Goal: Task Accomplishment & Management: Complete application form

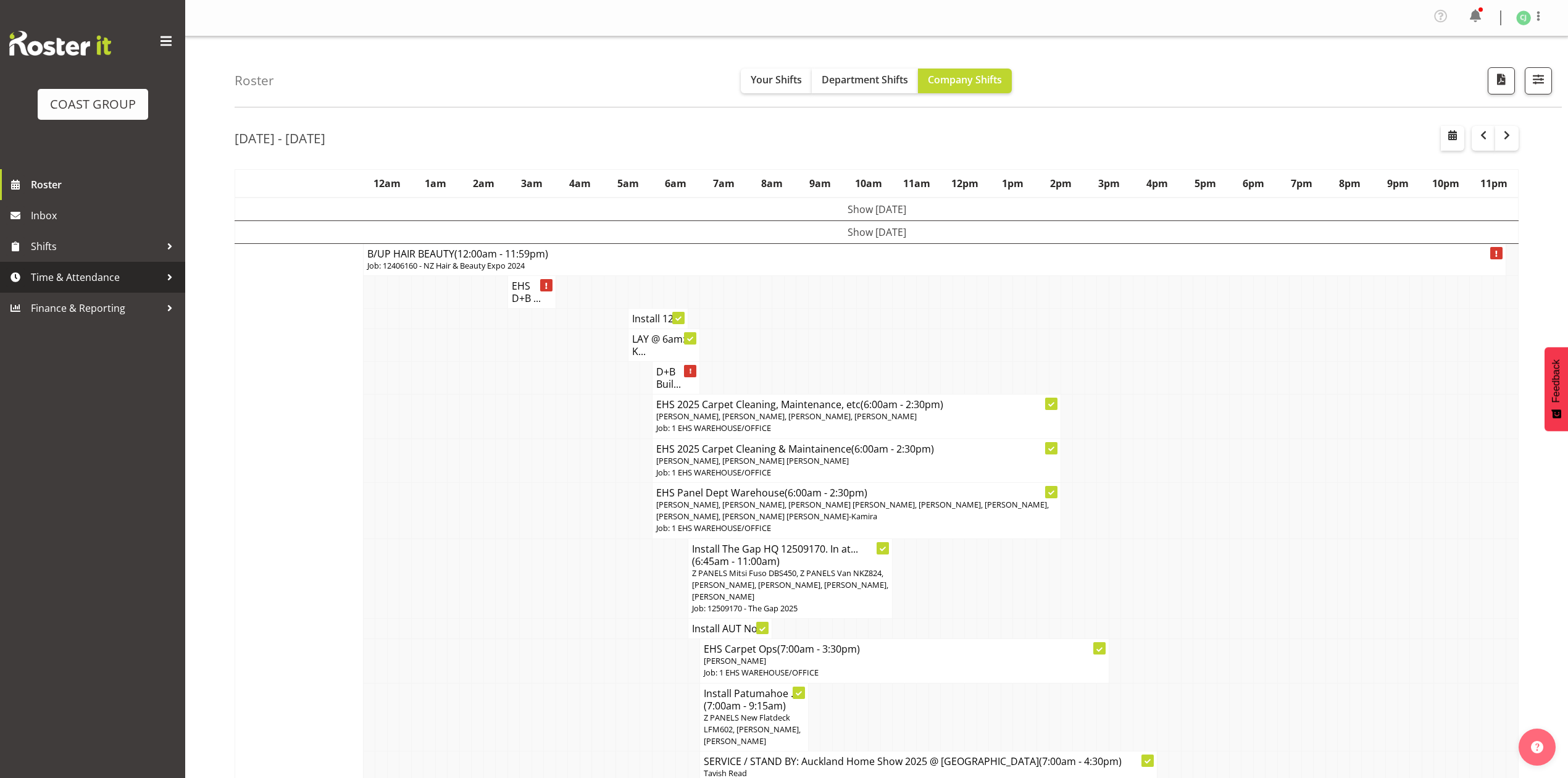
click at [69, 270] on span "Time & Attendance" at bounding box center [95, 277] width 130 height 18
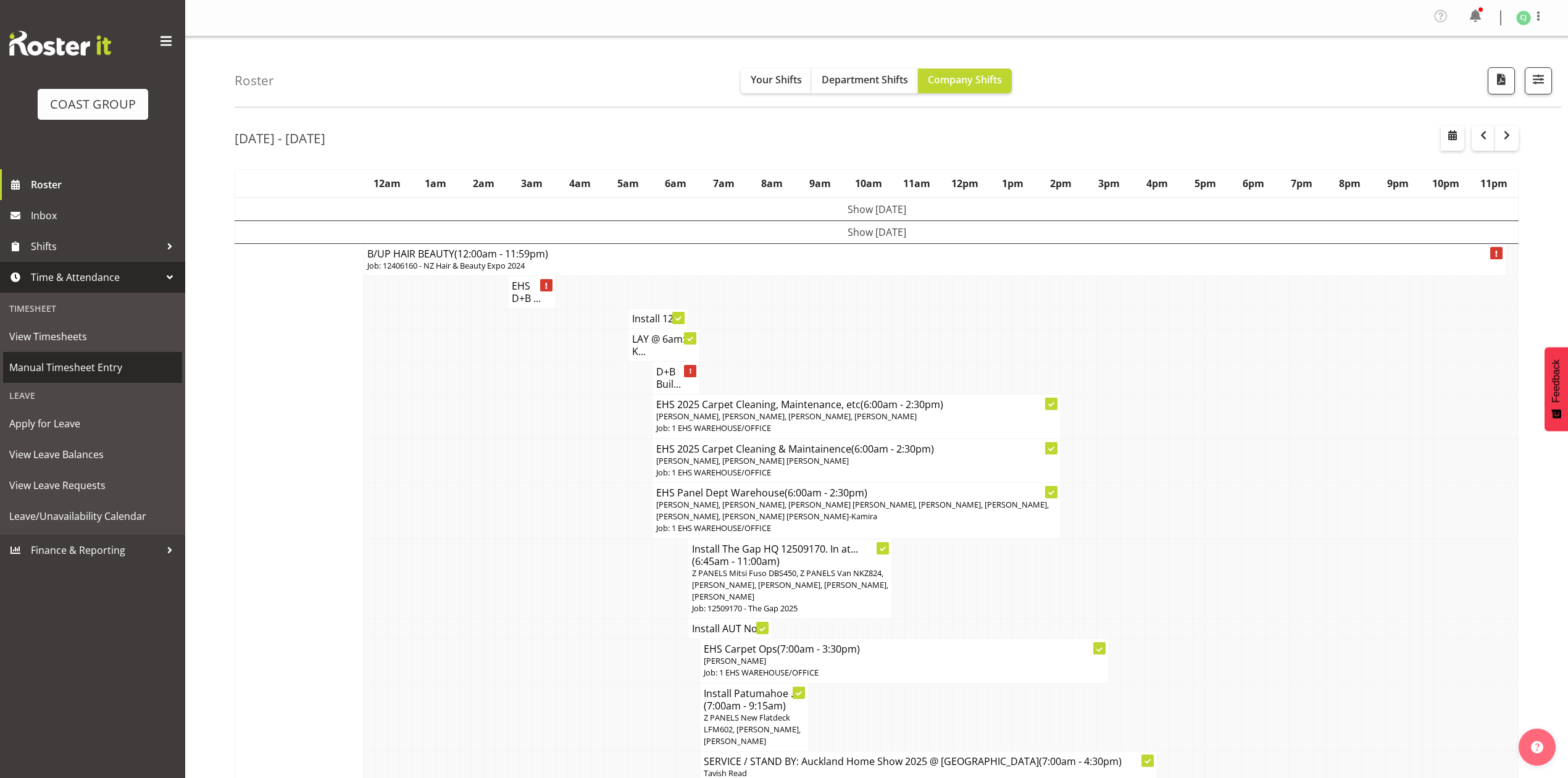
click at [82, 363] on span "Manual Timesheet Entry" at bounding box center [93, 367] width 167 height 18
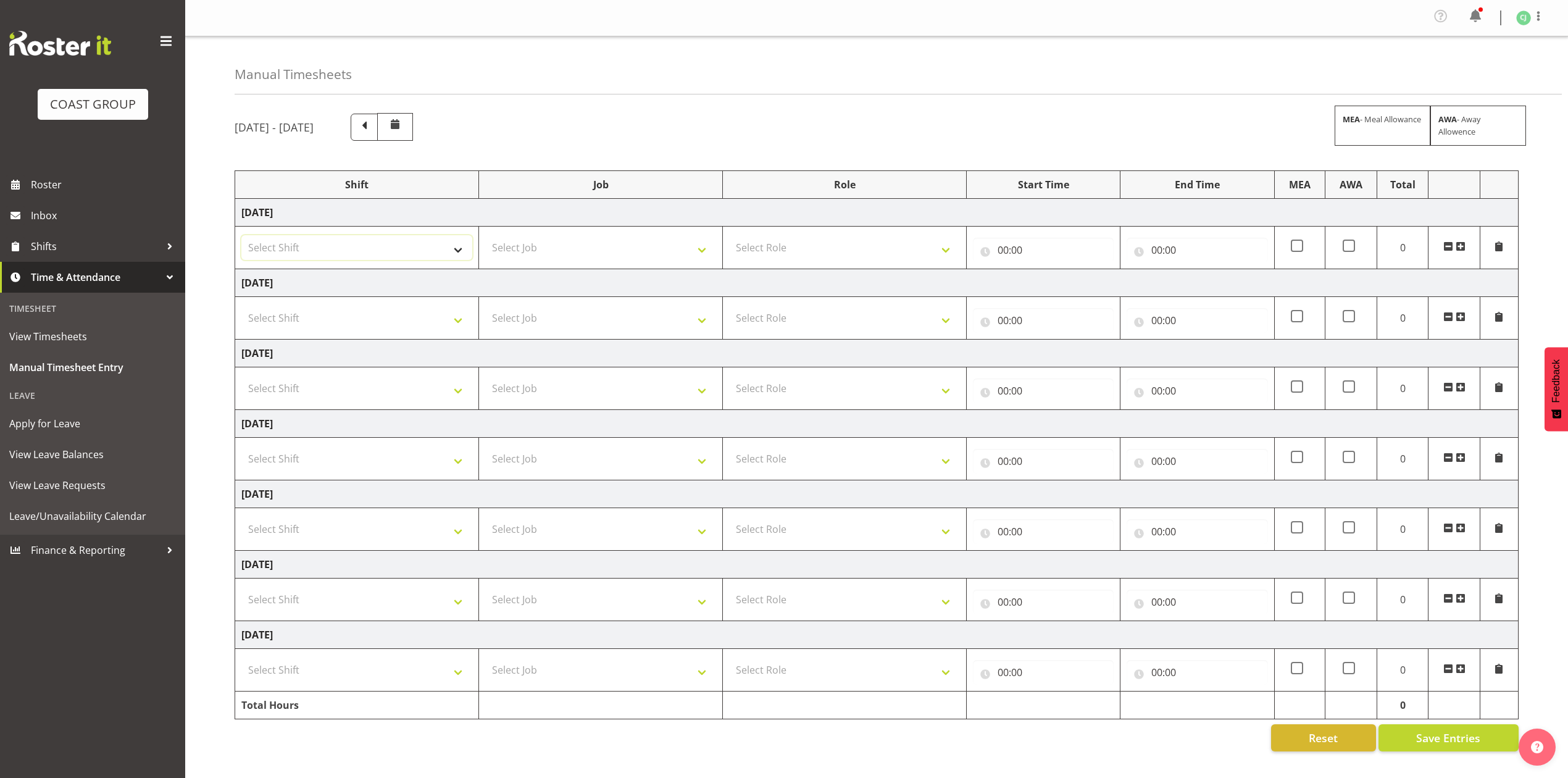
click at [402, 243] on select "Select Shift EHS AKL SALES" at bounding box center [357, 248] width 231 height 25
select select "1327"
click at [241, 237] on select "Select Shift EHS AKL SALES" at bounding box center [357, 248] width 231 height 25
click at [801, 244] on select "Select Role ACCOUNT MANAGER Account Manager" at bounding box center [845, 248] width 231 height 25
select select "197"
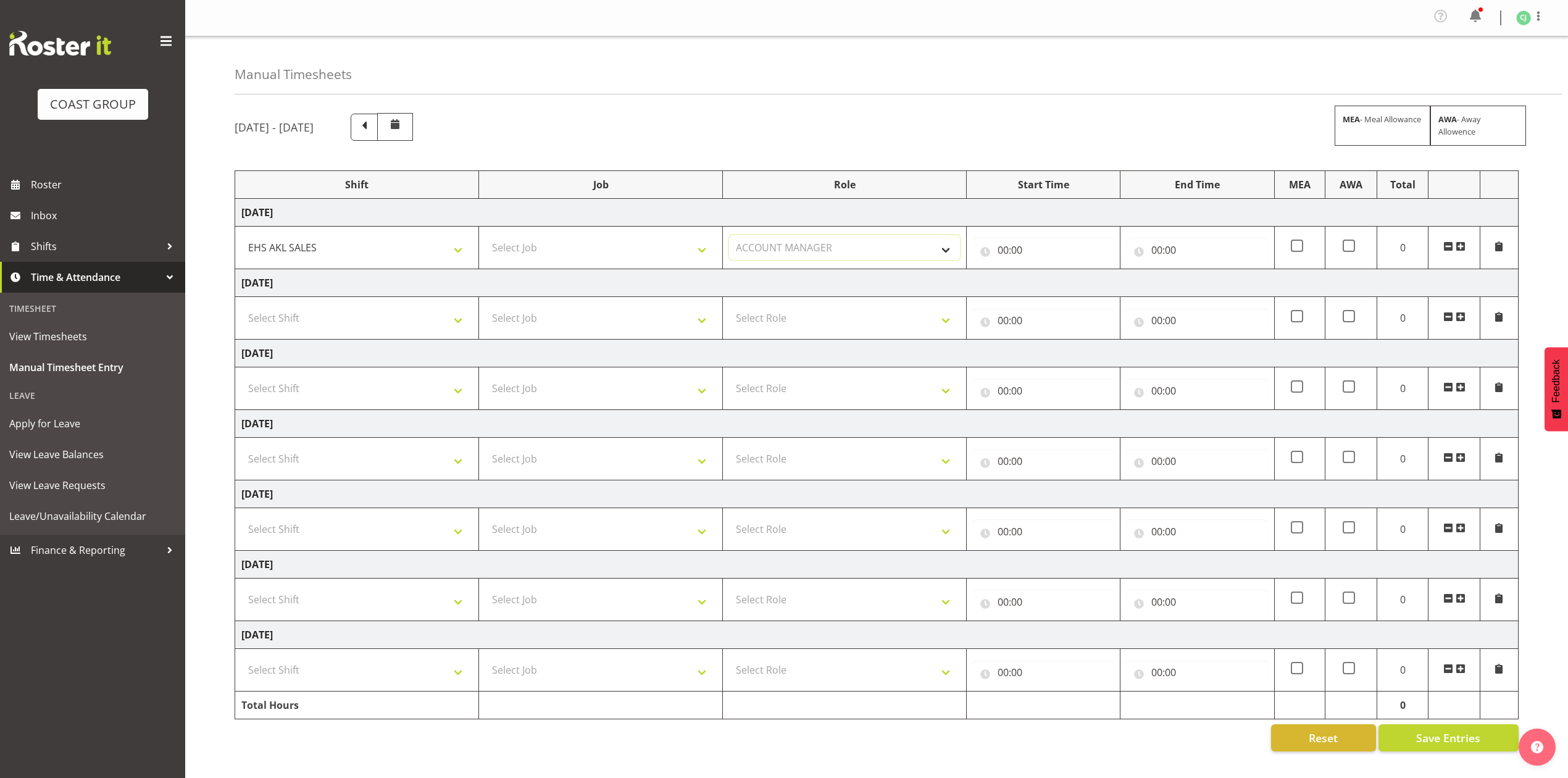
click at [729, 237] on select "Select Role ACCOUNT MANAGER Account Manager" at bounding box center [845, 248] width 231 height 25
click at [994, 249] on input "00:00" at bounding box center [1043, 250] width 140 height 25
drag, startPoint x: 1051, startPoint y: 287, endPoint x: 1062, endPoint y: 285, distance: 11.2
click at [1052, 287] on select "00 01 02 03 04 05 06 07 08 09 10 11 12 13 14 15 16 17 18 19 20 21 22 23" at bounding box center [1057, 282] width 28 height 25
select select "8"
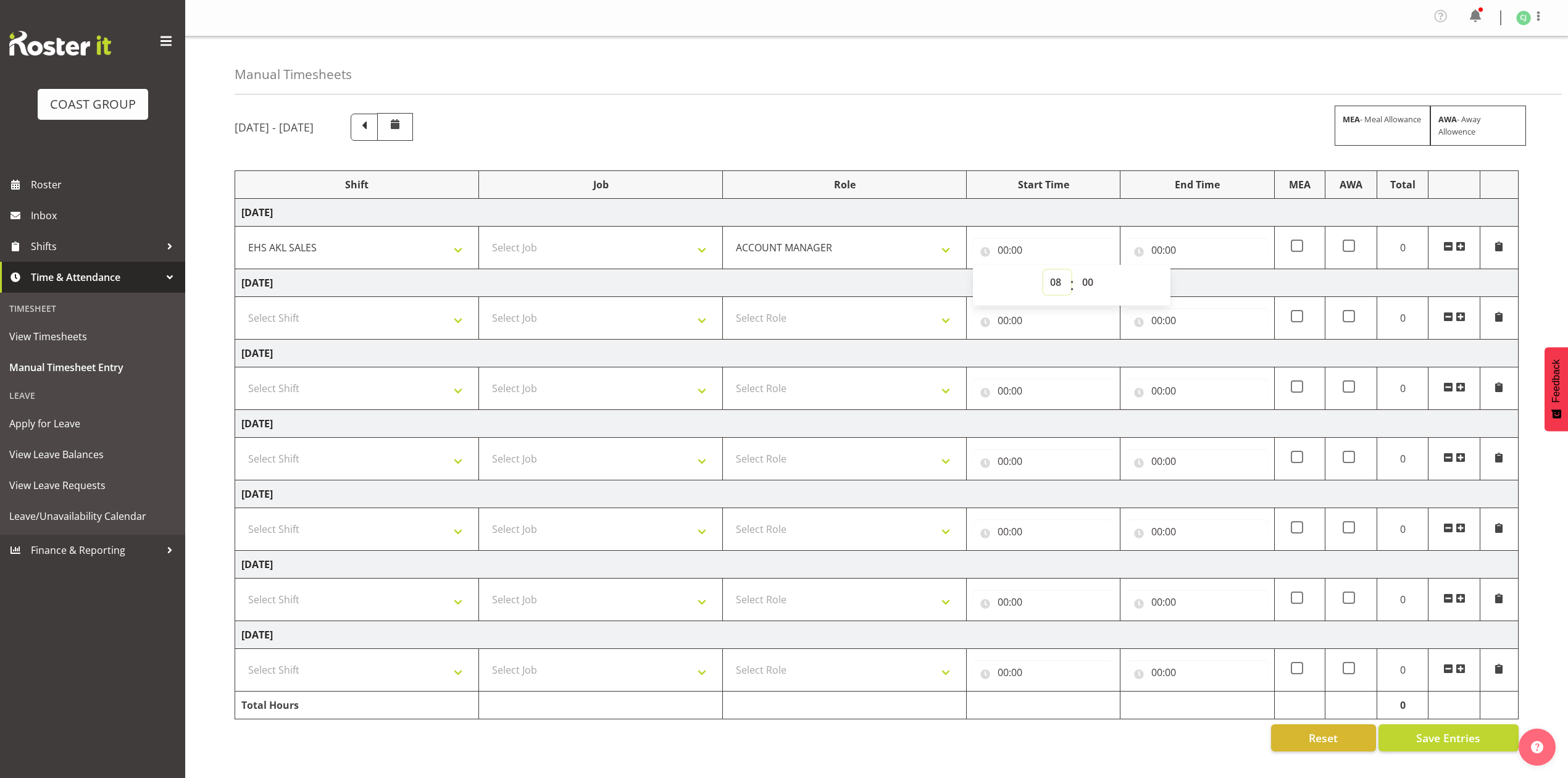
click at [1043, 272] on select "00 01 02 03 04 05 06 07 08 09 10 11 12 13 14 15 16 17 18 19 20 21 22 23" at bounding box center [1057, 282] width 28 height 25
type input "08:00"
click at [1093, 277] on select "00 01 02 03 04 05 06 07 08 09 10 11 12 13 14 15 16 17 18 19 20 21 22 23 24 25 2…" at bounding box center [1090, 282] width 28 height 25
select select "30"
click at [1076, 272] on select "00 01 02 03 04 05 06 07 08 09 10 11 12 13 14 15 16 17 18 19 20 21 22 23 24 25 2…" at bounding box center [1090, 282] width 28 height 25
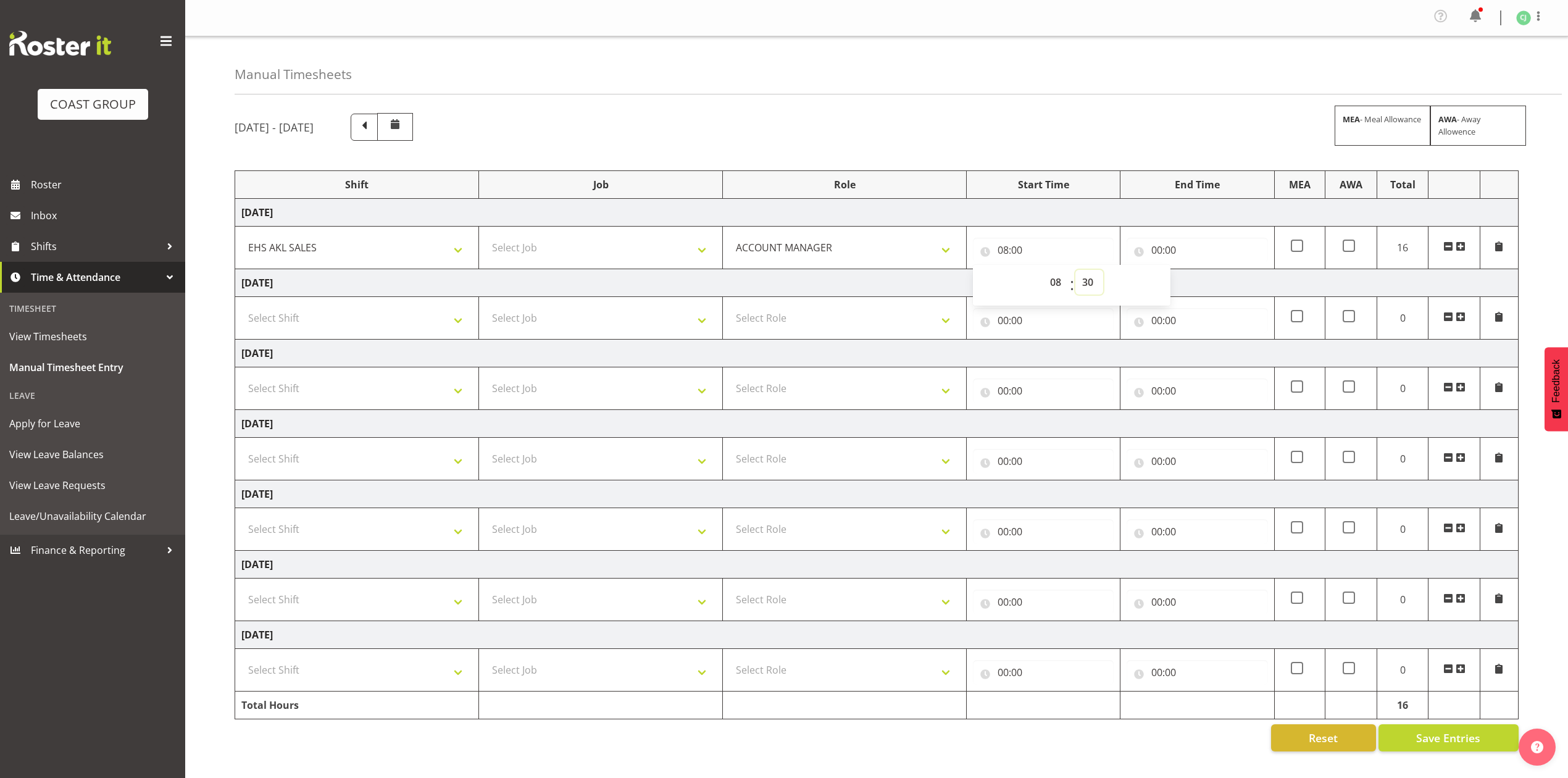
type input "08:30"
click at [1156, 253] on input "00:00" at bounding box center [1197, 250] width 140 height 25
click at [1208, 282] on select "00 01 02 03 04 05 06 07 08 09 10 11 12 13 14 15 16 17 18 19 20 21 22 23" at bounding box center [1211, 282] width 28 height 25
select select "10"
click at [1197, 272] on select "00 01 02 03 04 05 06 07 08 09 10 11 12 13 14 15 16 17 18 19 20 21 22 23" at bounding box center [1211, 282] width 28 height 25
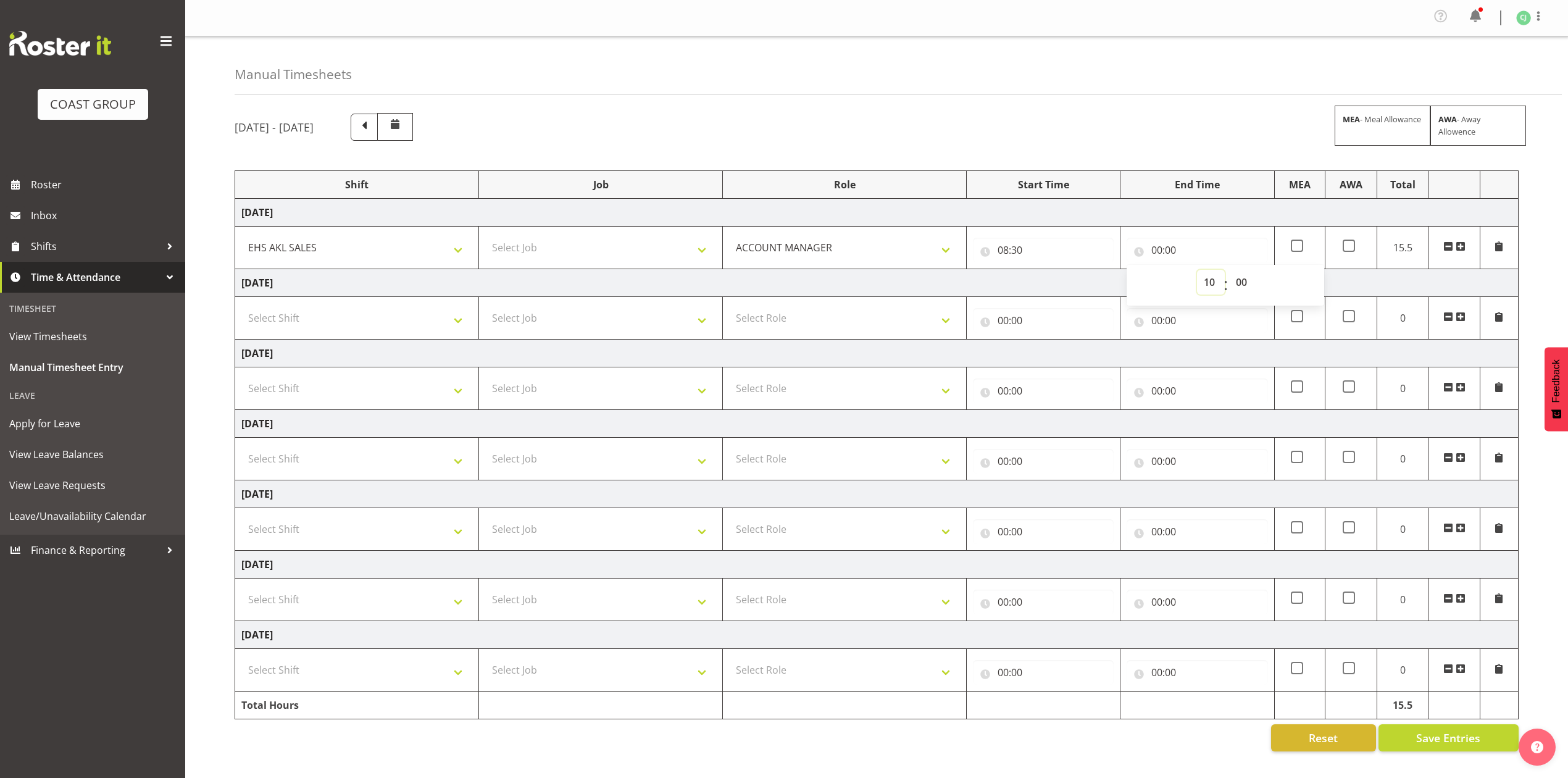
type input "10:00"
click at [1458, 250] on span at bounding box center [1461, 246] width 10 height 10
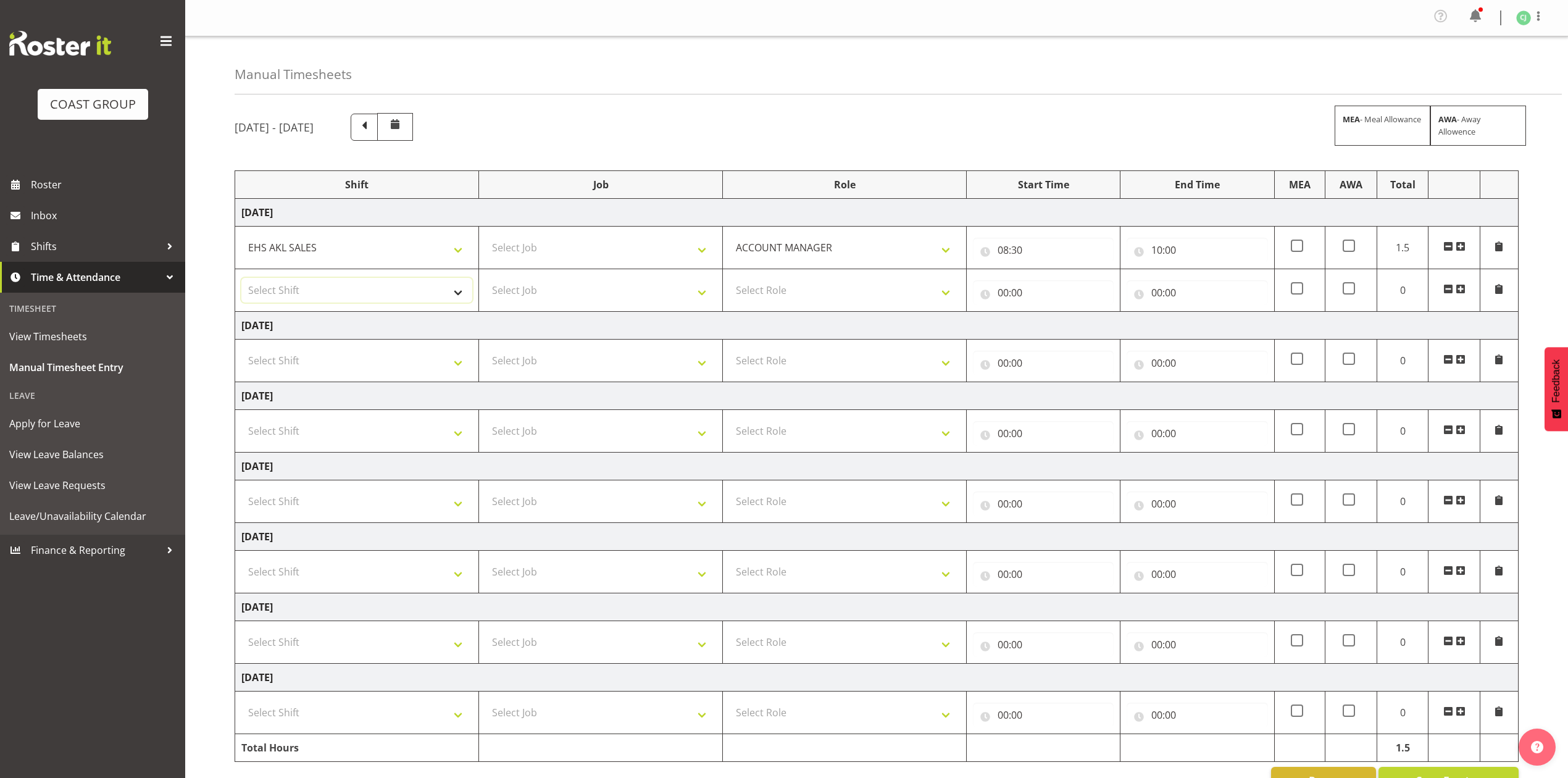
click at [362, 285] on select "Select Shift EHS AKL SALES" at bounding box center [357, 290] width 231 height 25
select select "1327"
click at [241, 280] on select "Select Shift EHS AKL SALES" at bounding box center [357, 290] width 231 height 25
click at [798, 299] on select "Select Role ACCOUNT MANAGER Account Manager" at bounding box center [845, 290] width 231 height 25
select select "197"
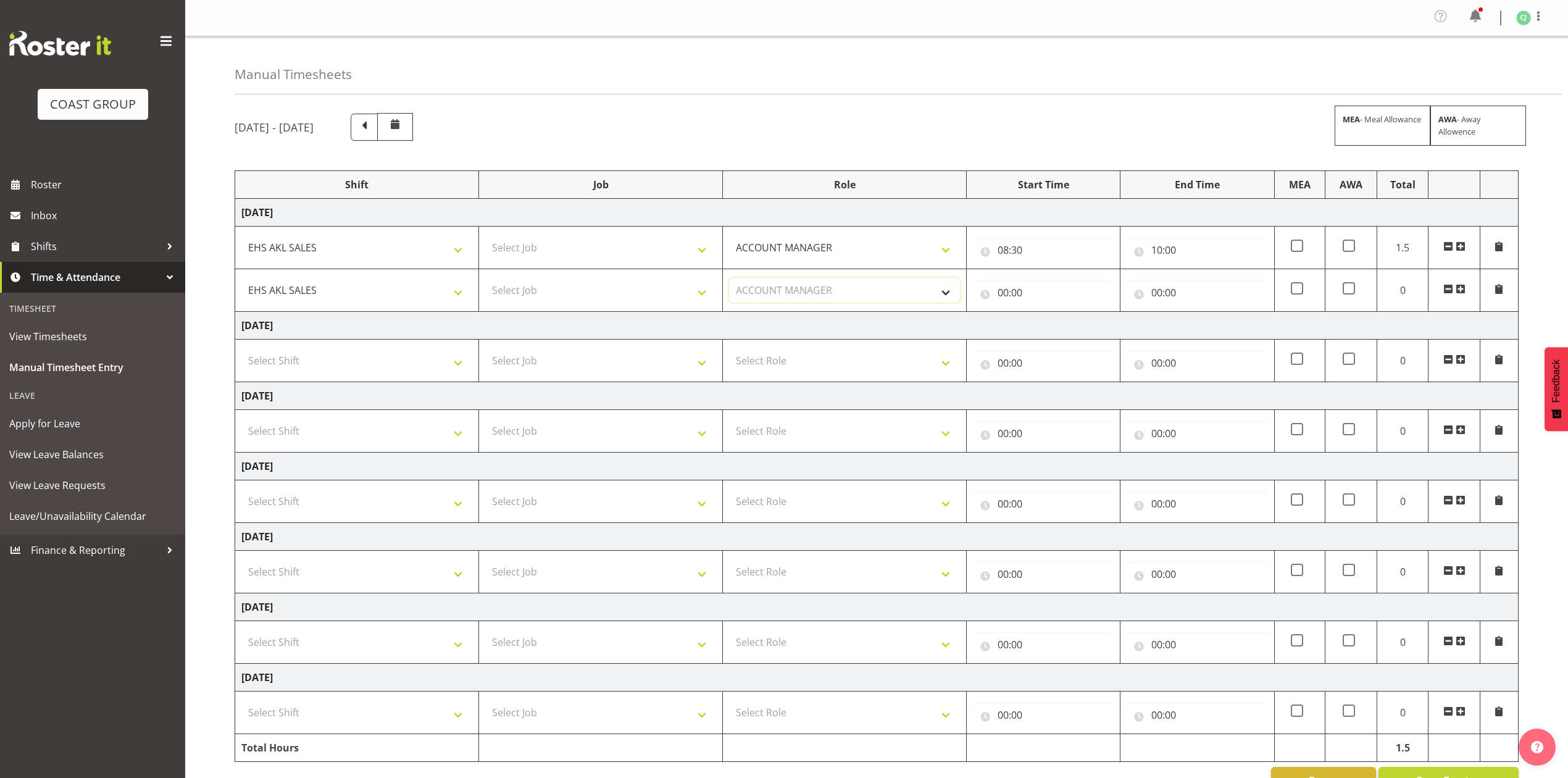
click at [729, 280] on select "Select Role ACCOUNT MANAGER Account Manager" at bounding box center [845, 290] width 231 height 25
click at [1005, 296] on input "00:00" at bounding box center [1043, 292] width 140 height 25
drag, startPoint x: 1046, startPoint y: 334, endPoint x: 1062, endPoint y: 332, distance: 16.1
click at [1048, 334] on select "00 01 02 03 04 05 06 07 08 09 10 11 12 13 14 15 16 17 18 19 20 21 22 23" at bounding box center [1057, 325] width 28 height 25
select select "10"
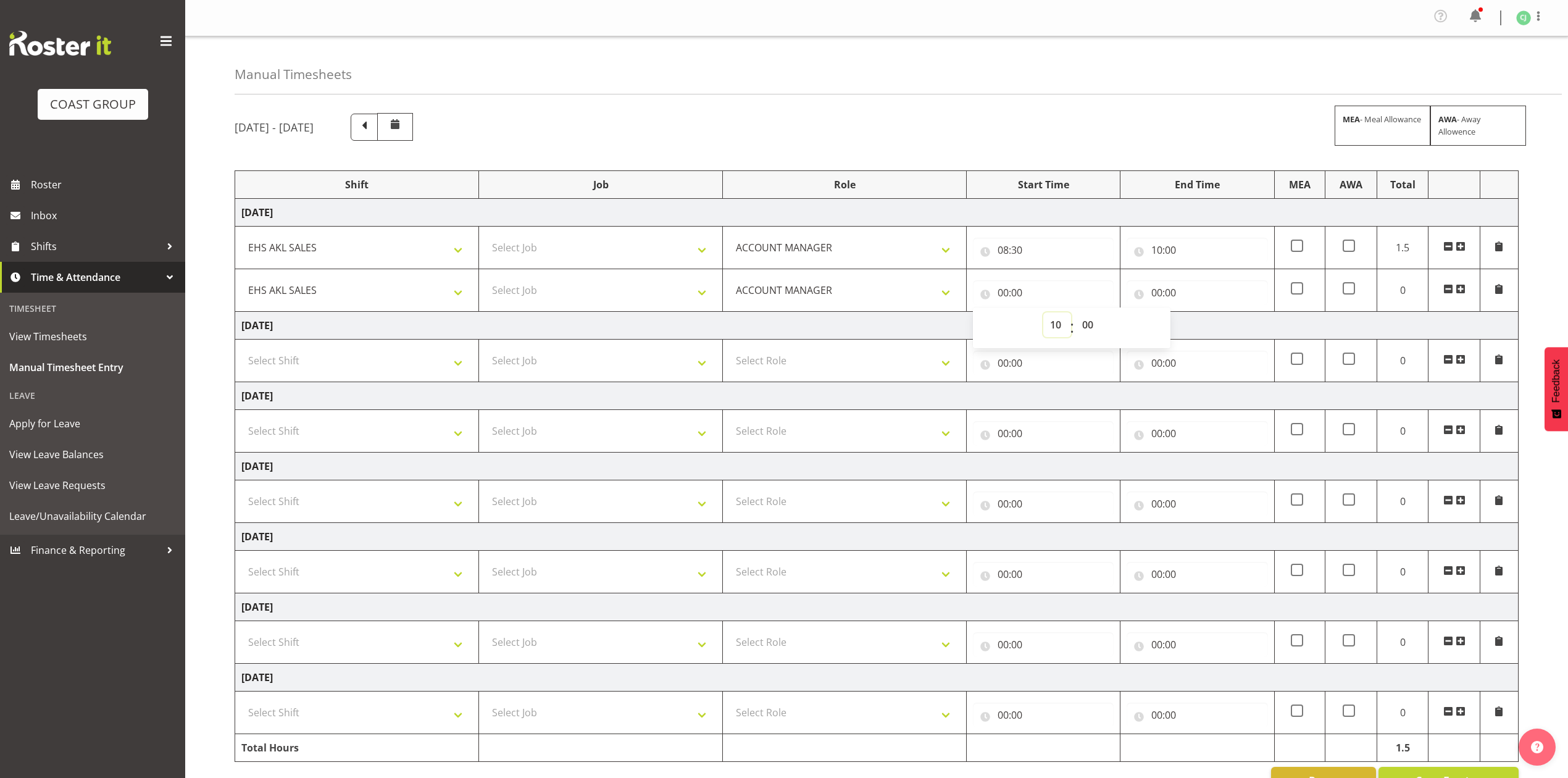
click at [1043, 315] on select "00 01 02 03 04 05 06 07 08 09 10 11 12 13 14 15 16 17 18 19 20 21 22 23" at bounding box center [1057, 325] width 28 height 25
type input "10:00"
click at [1152, 296] on input "00:00" at bounding box center [1197, 292] width 140 height 25
click at [1205, 327] on select "00 01 02 03 04 05 06 07 08 09 10 11 12 13 14 15 16 17 18 19 20 21 22 23" at bounding box center [1211, 325] width 28 height 25
select select "12"
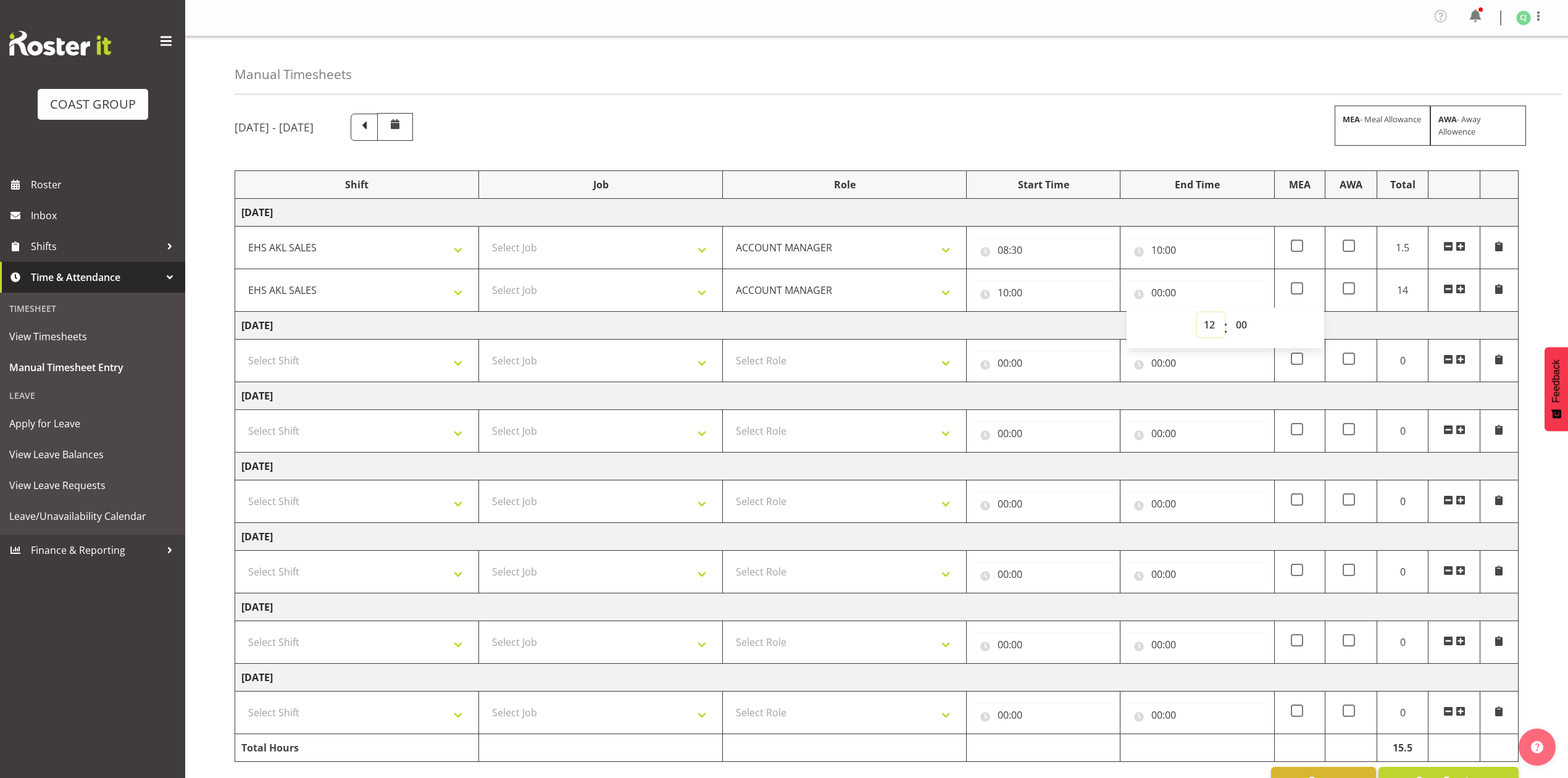
click at [1197, 315] on select "00 01 02 03 04 05 06 07 08 09 10 11 12 13 14 15 16 17 18 19 20 21 22 23" at bounding box center [1211, 325] width 28 height 25
type input "12:00"
click at [1458, 294] on span at bounding box center [1461, 289] width 10 height 10
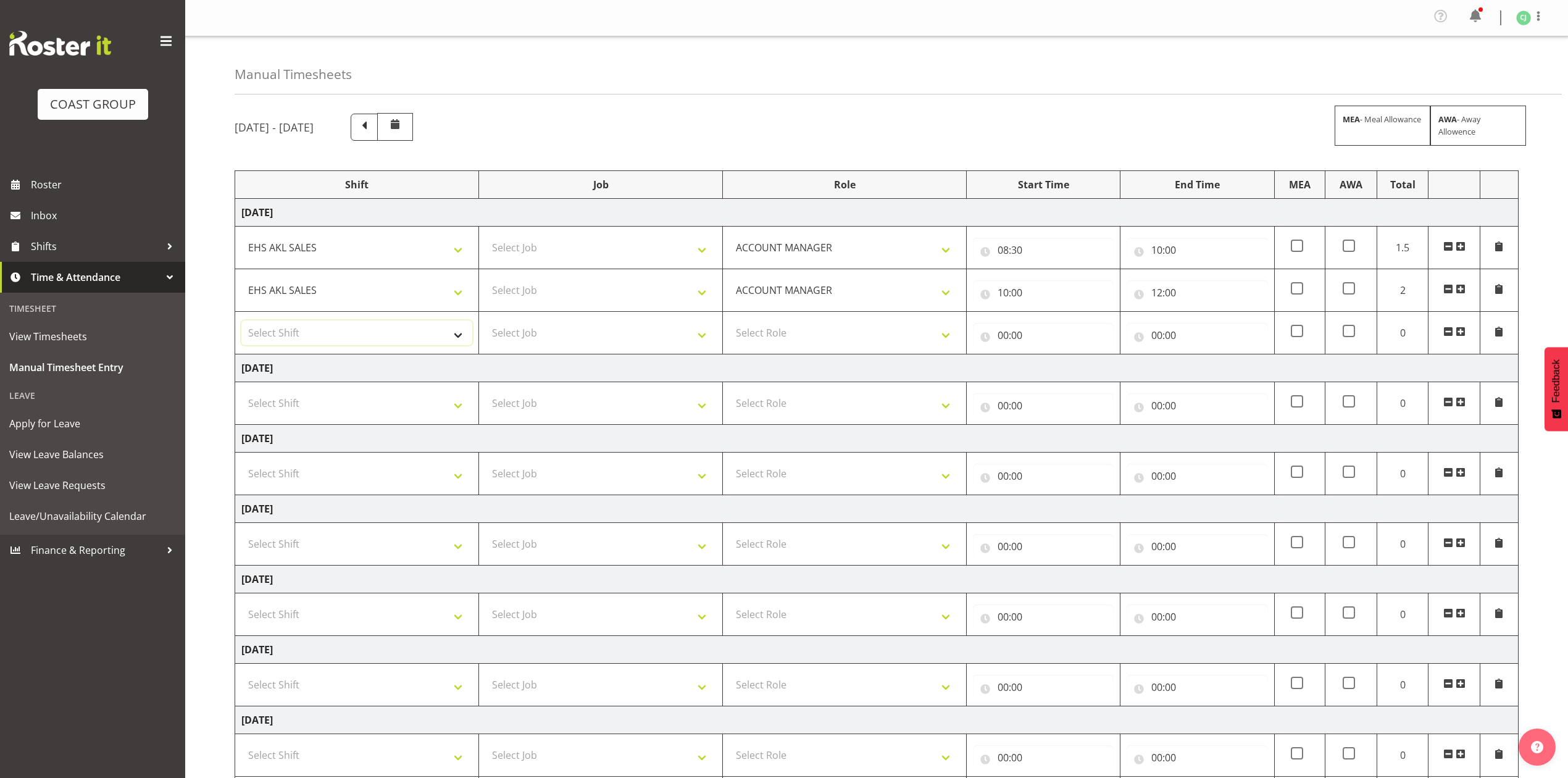
click at [335, 332] on select "Select Shift EHS AKL SALES" at bounding box center [357, 333] width 231 height 25
select select "1327"
click at [241, 323] on select "Select Shift EHS AKL SALES" at bounding box center [357, 333] width 231 height 25
drag, startPoint x: 783, startPoint y: 334, endPoint x: 789, endPoint y: 341, distance: 9.2
click at [783, 334] on select "Select Role ACCOUNT MANAGER Account Manager" at bounding box center [845, 333] width 231 height 25
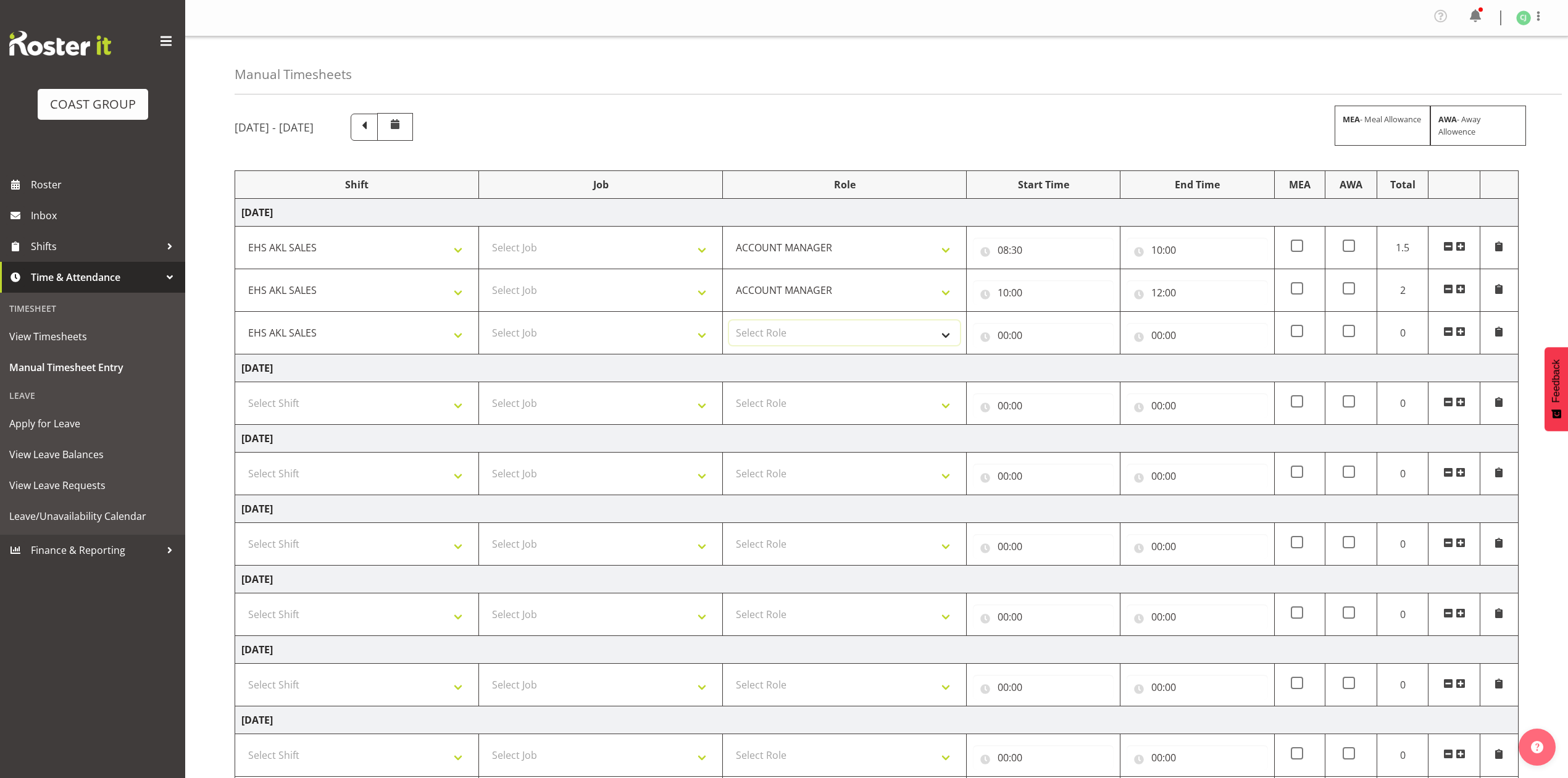
select select "197"
click at [729, 323] on select "Select Role ACCOUNT MANAGER Account Manager" at bounding box center [845, 333] width 231 height 25
click at [1001, 334] on input "00:00" at bounding box center [1043, 335] width 140 height 25
drag, startPoint x: 1059, startPoint y: 372, endPoint x: 1059, endPoint y: 364, distance: 8.0
click at [1059, 372] on select "00 01 02 03 04 05 06 07 08 09 10 11 12 13 14 15 16 17 18 19 20 21 22 23" at bounding box center [1057, 368] width 28 height 25
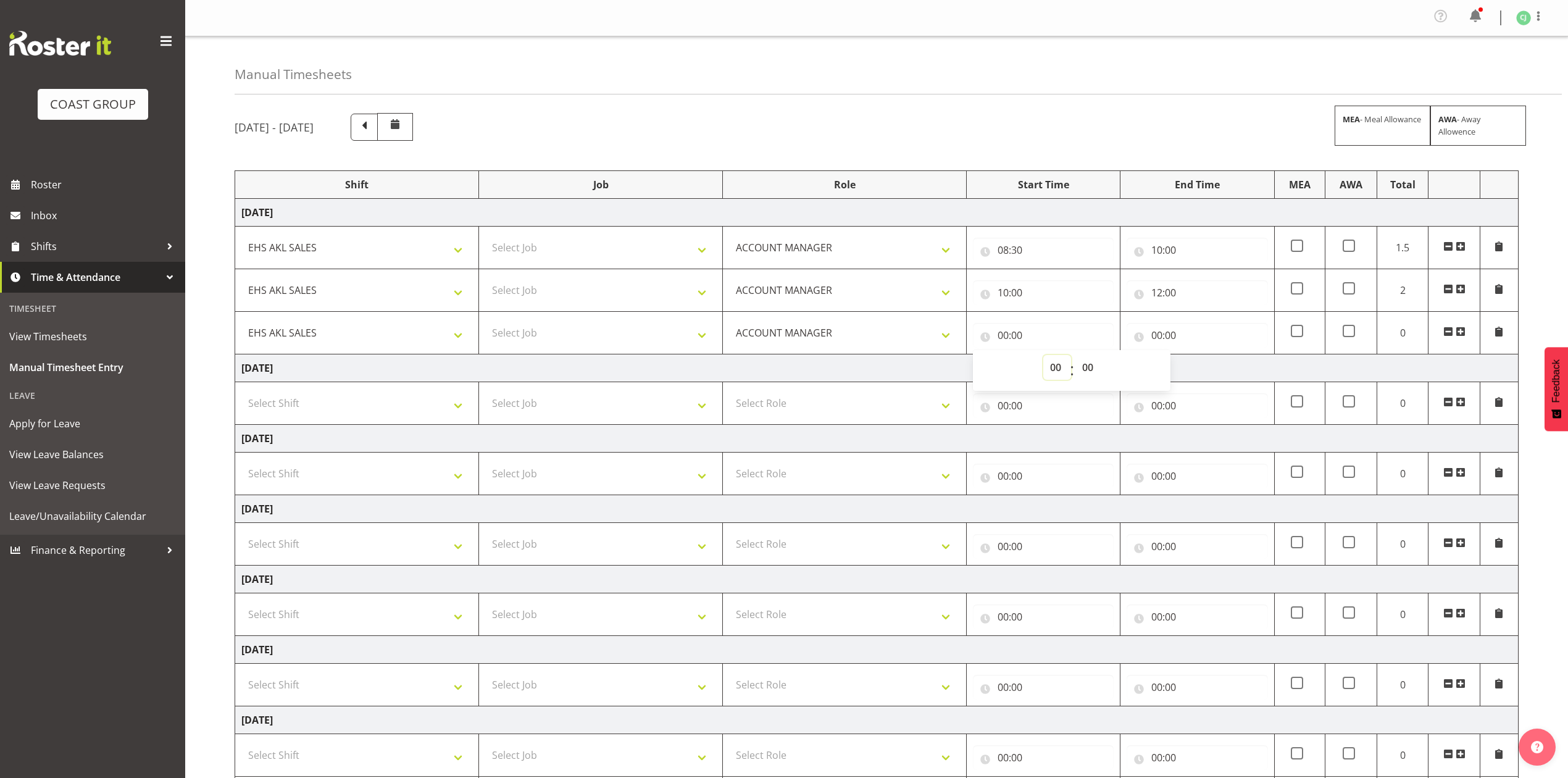
select select "12"
click at [1043, 358] on select "00 01 02 03 04 05 06 07 08 09 10 11 12 13 14 15 16 17 18 19 20 21 22 23" at bounding box center [1057, 368] width 28 height 25
type input "12:00"
click at [1158, 339] on input "00:00" at bounding box center [1197, 335] width 140 height 25
click at [1213, 370] on select "00 01 02 03 04 05 06 07 08 09 10 11 12 13 14 15 16 17 18 19 20 21 22 23" at bounding box center [1211, 368] width 28 height 25
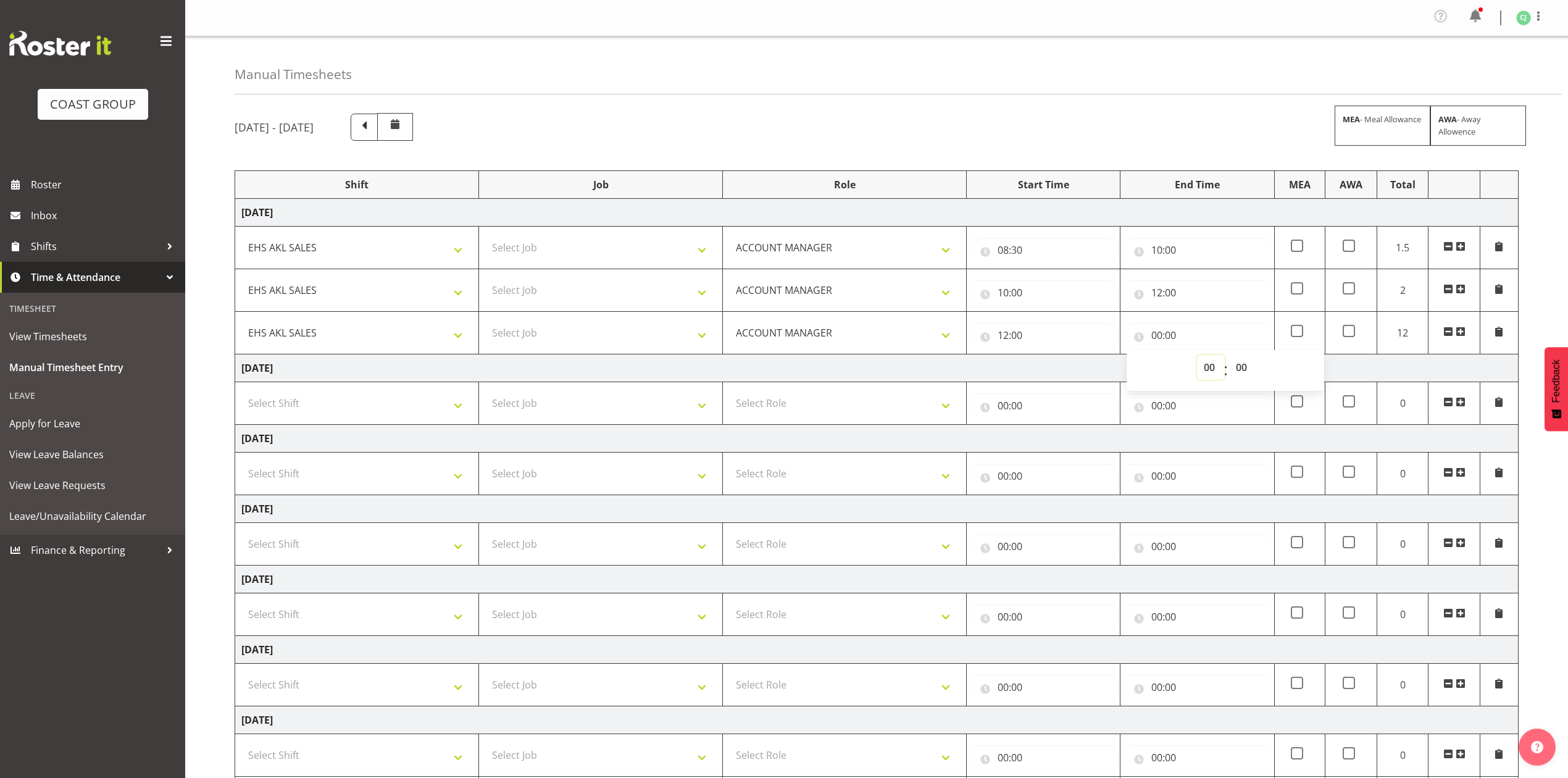
select select "13"
click at [1197, 358] on select "00 01 02 03 04 05 06 07 08 09 10 11 12 13 14 15 16 17 18 19 20 21 22 23" at bounding box center [1211, 368] width 28 height 25
type input "13:00"
click at [1463, 334] on span at bounding box center [1461, 331] width 10 height 10
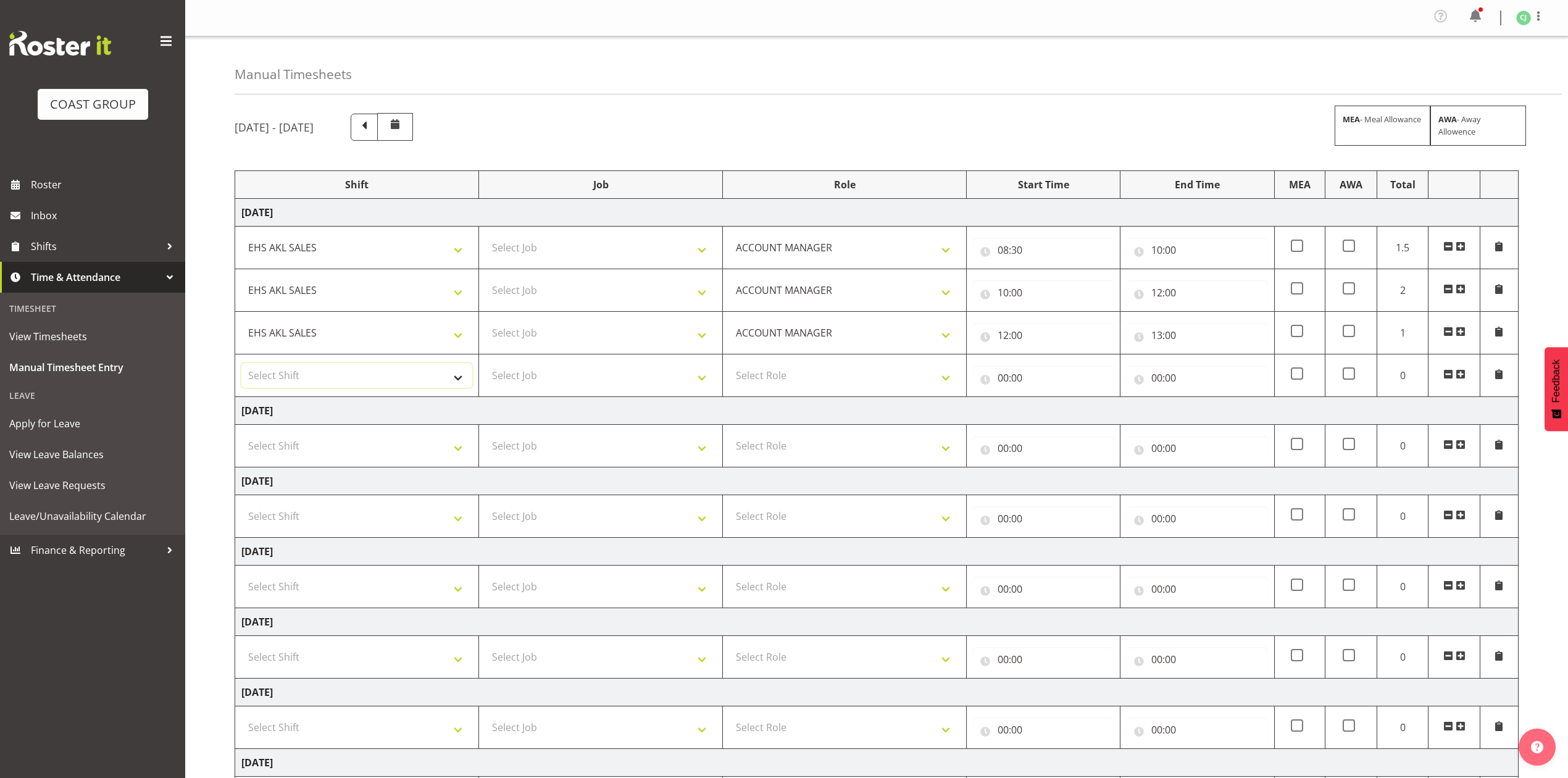
click at [342, 385] on select "Select Shift EHS AKL SALES" at bounding box center [357, 375] width 231 height 25
select select "1327"
click at [241, 365] on select "Select Shift EHS AKL SALES" at bounding box center [357, 375] width 231 height 25
click at [837, 378] on select "Select Role ACCOUNT MANAGER Account Manager" at bounding box center [845, 375] width 231 height 25
select select "197"
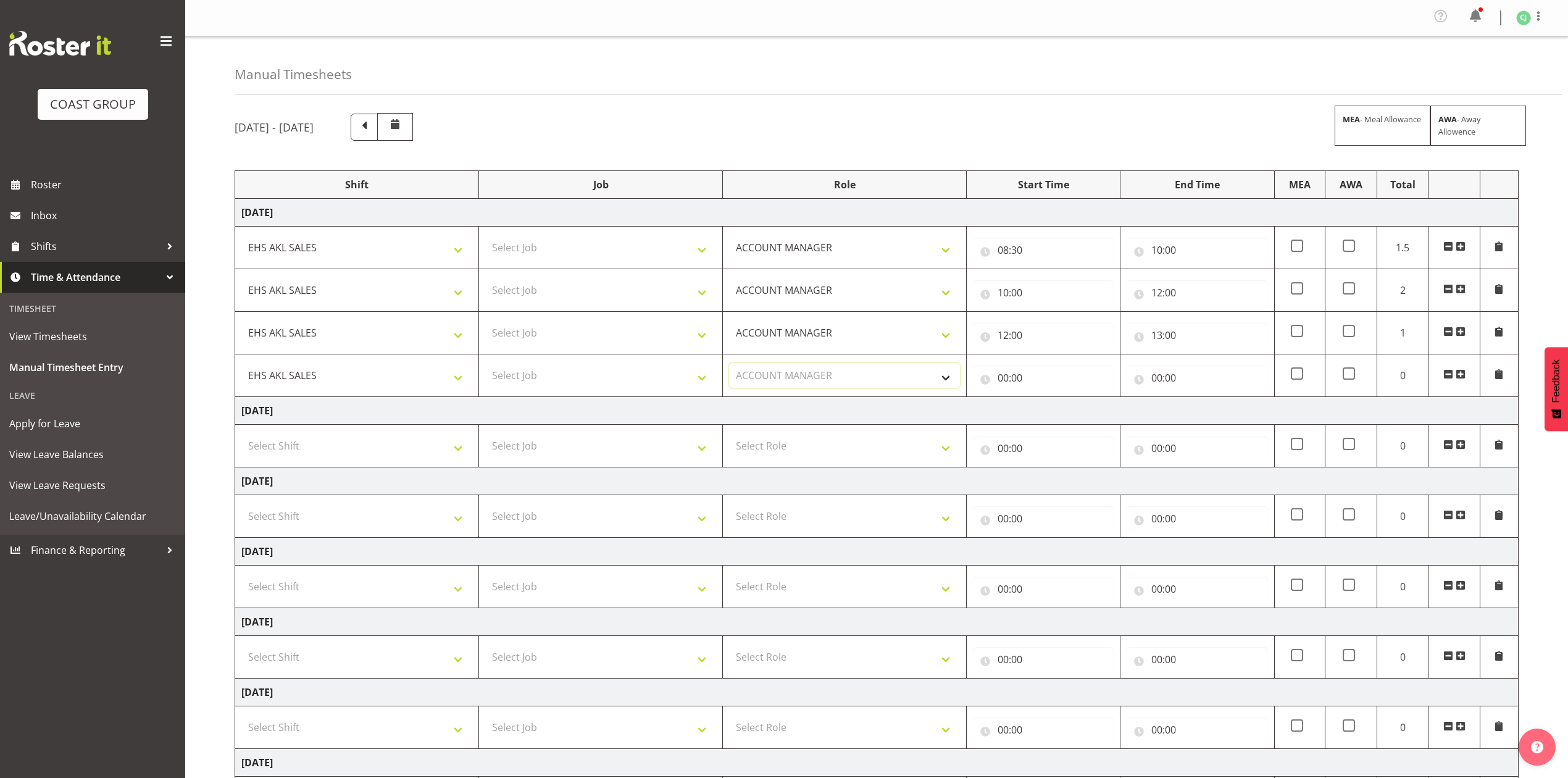
click at [729, 365] on select "Select Role ACCOUNT MANAGER Account Manager" at bounding box center [845, 375] width 231 height 25
click at [1003, 379] on input "00:00" at bounding box center [1043, 377] width 140 height 25
click at [1053, 410] on select "00 01 02 03 04 05 06 07 08 09 10 11 12 13 14 15 16 17 18 19 20 21 22 23" at bounding box center [1057, 410] width 28 height 25
select select "13"
click at [1043, 400] on select "00 01 02 03 04 05 06 07 08 09 10 11 12 13 14 15 16 17 18 19 20 21 22 23" at bounding box center [1057, 410] width 28 height 25
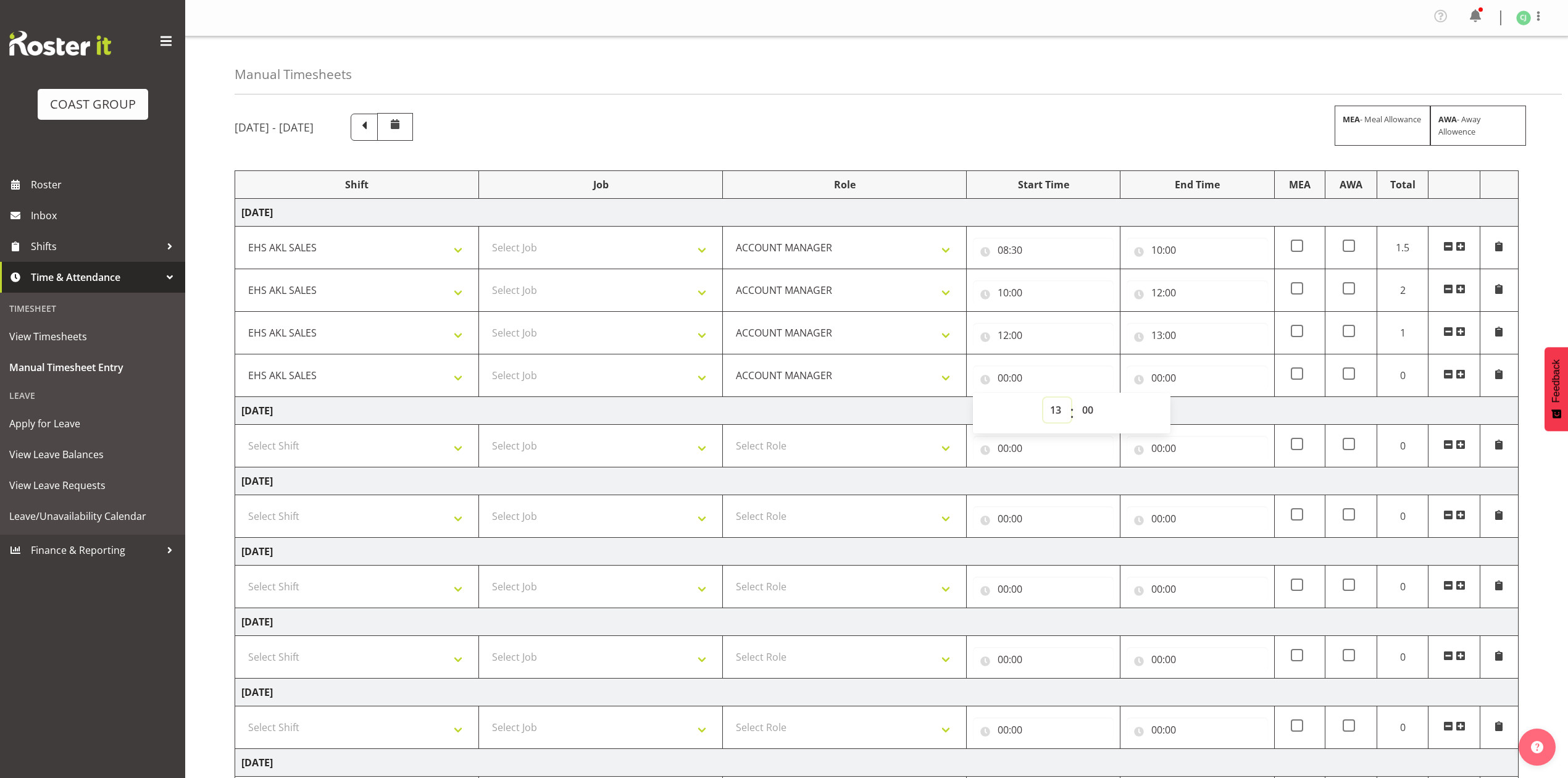
type input "13:00"
click at [1156, 373] on input "00:00" at bounding box center [1197, 377] width 140 height 25
click at [1206, 412] on select "00 01 02 03 04 05 06 07 08 09 10 11 12 13 14 15 16 17 18 19 20 21 22 23" at bounding box center [1211, 410] width 28 height 25
select select "14"
click at [1197, 400] on select "00 01 02 03 04 05 06 07 08 09 10 11 12 13 14 15 16 17 18 19 20 21 22 23" at bounding box center [1211, 410] width 28 height 25
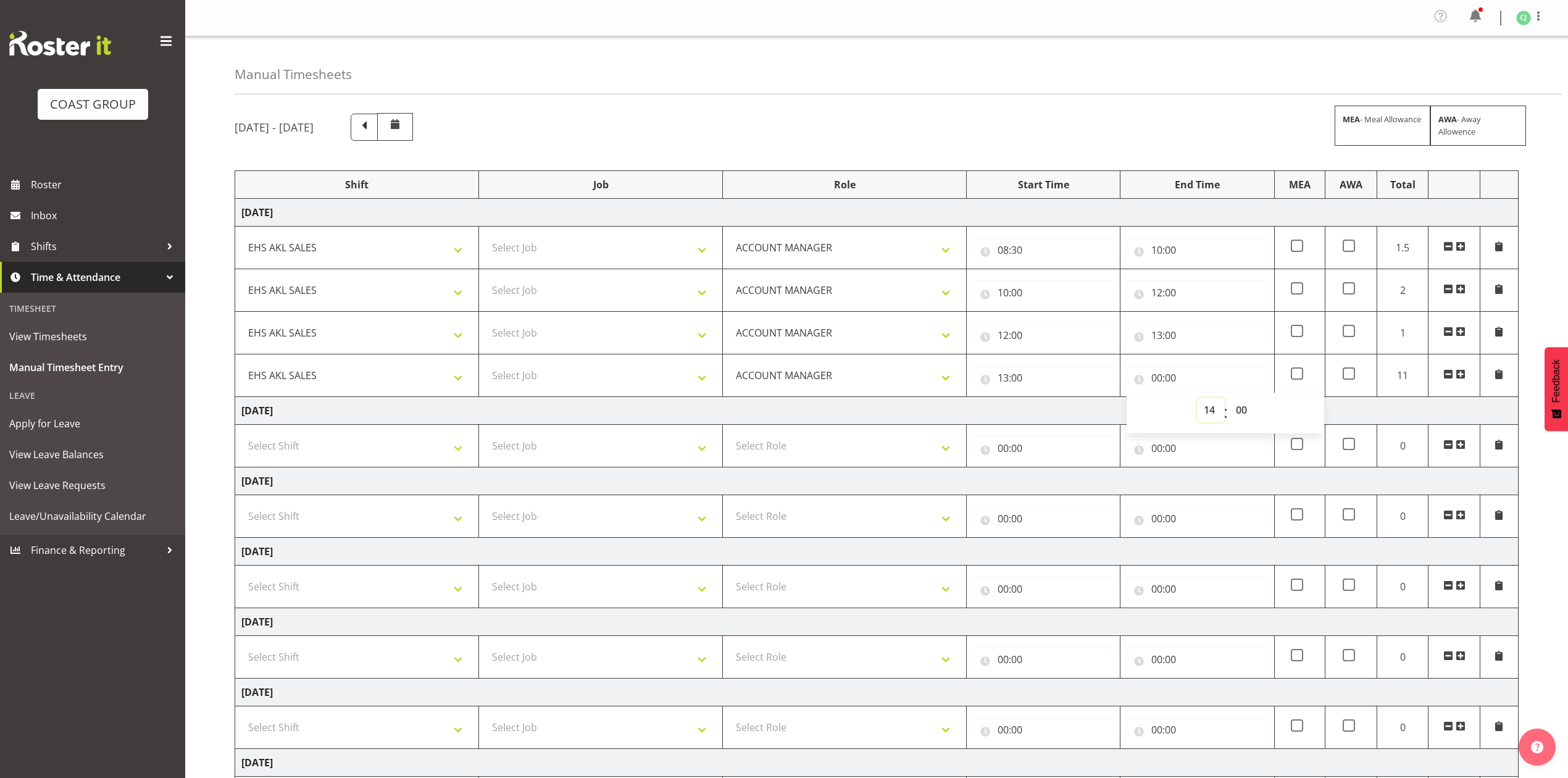
type input "14:00"
drag, startPoint x: 1466, startPoint y: 377, endPoint x: 602, endPoint y: 327, distance: 865.4
click at [1463, 377] on span at bounding box center [1461, 374] width 10 height 10
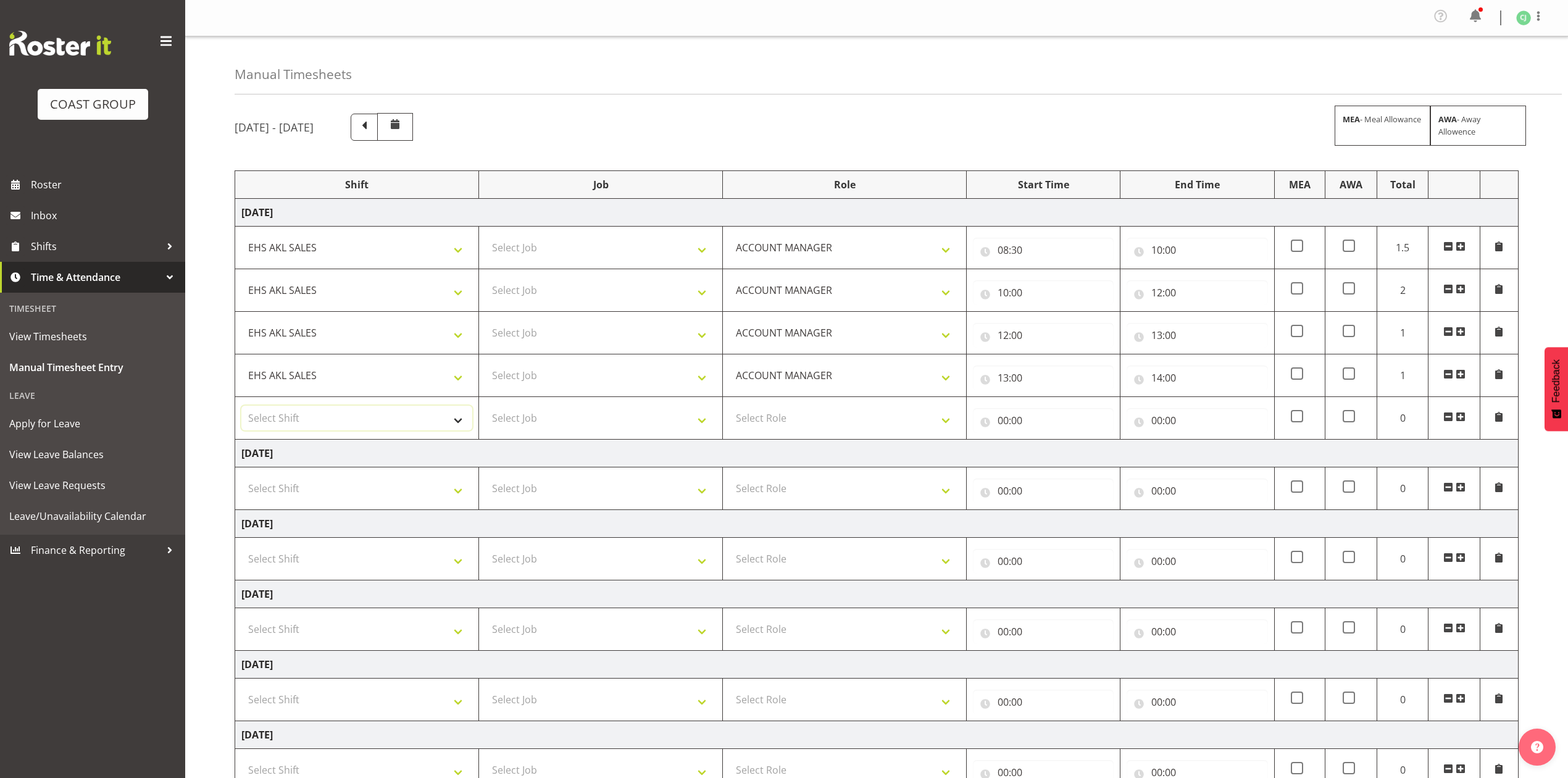
click at [297, 415] on select "Select Shift EHS AKL SALES" at bounding box center [357, 418] width 231 height 25
select select "1327"
click at [241, 409] on select "Select Shift EHS AKL SALES" at bounding box center [357, 418] width 231 height 25
click at [781, 425] on select "Select Role ACCOUNT MANAGER Account Manager" at bounding box center [845, 418] width 231 height 25
select select "197"
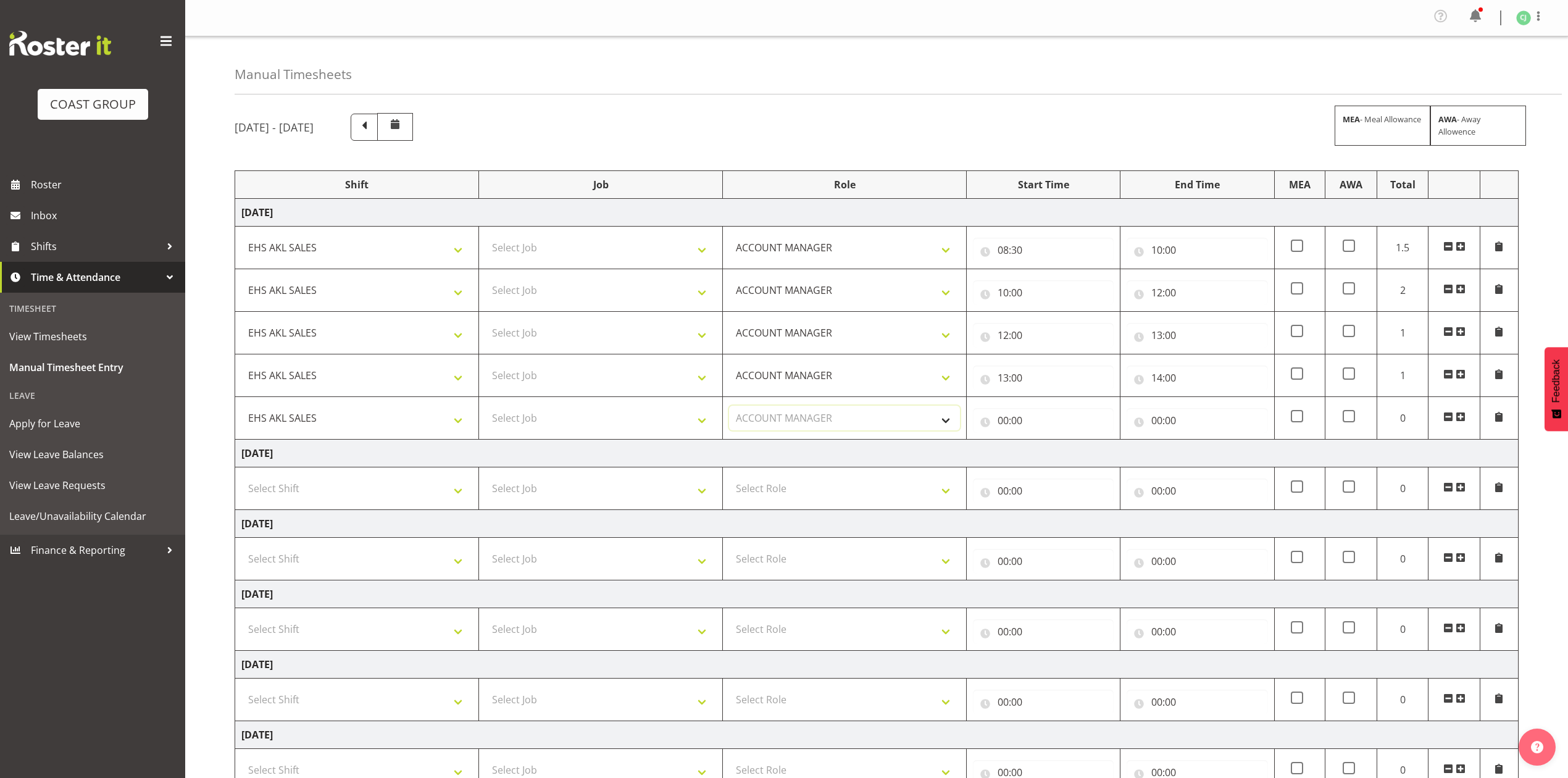
click at [729, 409] on select "Select Role ACCOUNT MANAGER Account Manager" at bounding box center [845, 418] width 231 height 25
click at [1005, 425] on input "00:00" at bounding box center [1043, 420] width 140 height 25
click at [1074, 454] on div "00 01 02 03 04 05 06 07 08 09 10 11 12 13 14 15 16 17 18 19 20 21 22 23 24 25 2…" at bounding box center [1088, 455] width 28 height 31
click at [1061, 452] on select "00 01 02 03 04 05 06 07 08 09 10 11 12 13 14 15 16 17 18 19 20 21 22 23" at bounding box center [1057, 453] width 28 height 25
select select "14"
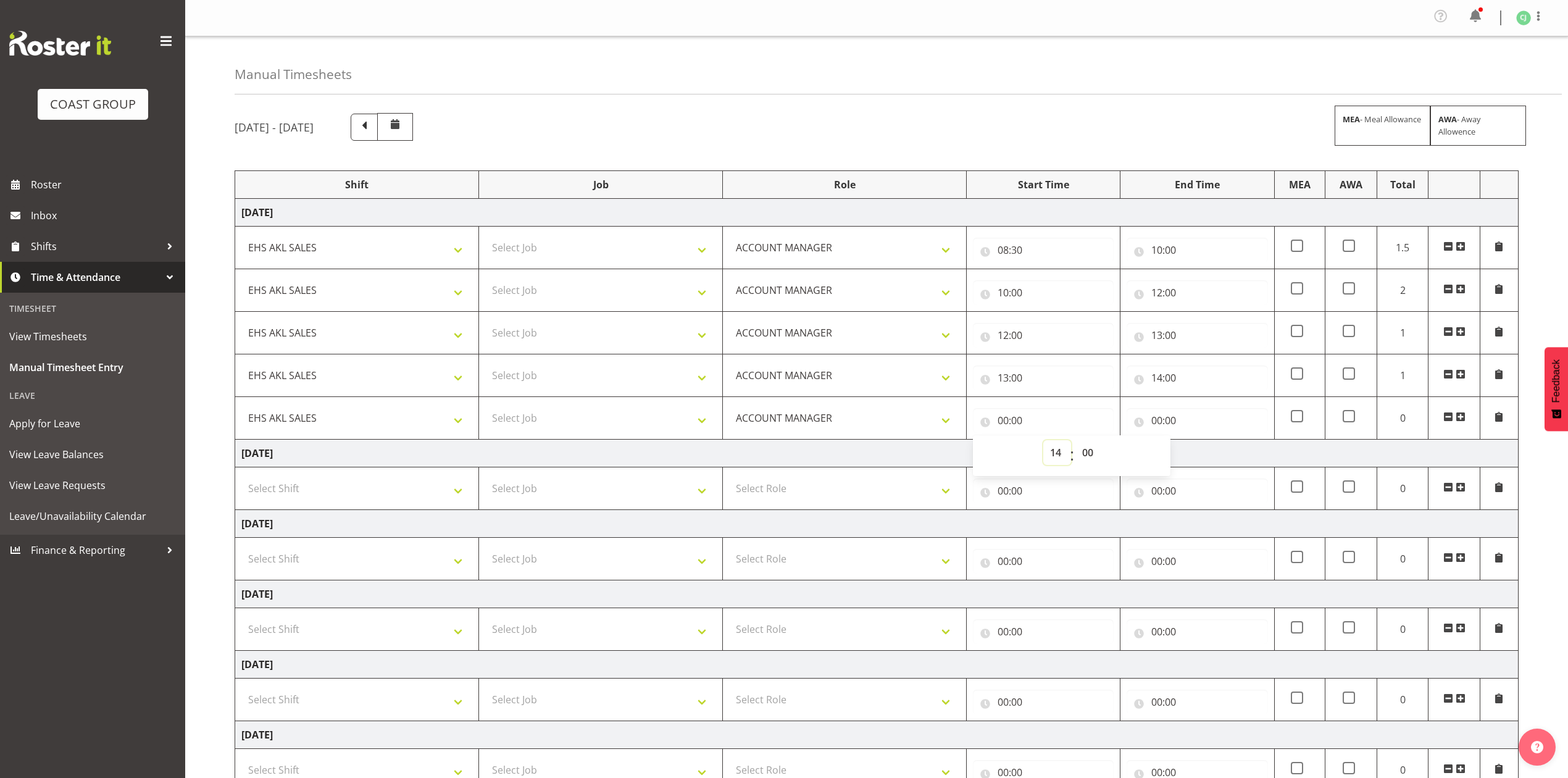
click at [1043, 444] on select "00 01 02 03 04 05 06 07 08 09 10 11 12 13 14 15 16 17 18 19 20 21 22 23" at bounding box center [1057, 453] width 28 height 25
type input "14:00"
click at [1157, 423] on input "00:00" at bounding box center [1197, 420] width 140 height 25
click at [1210, 455] on select "00 01 02 03 04 05 06 07 08 09 10 11 12 13 14 15 16 17 18 19 20 21 22 23" at bounding box center [1211, 453] width 28 height 25
select select "15"
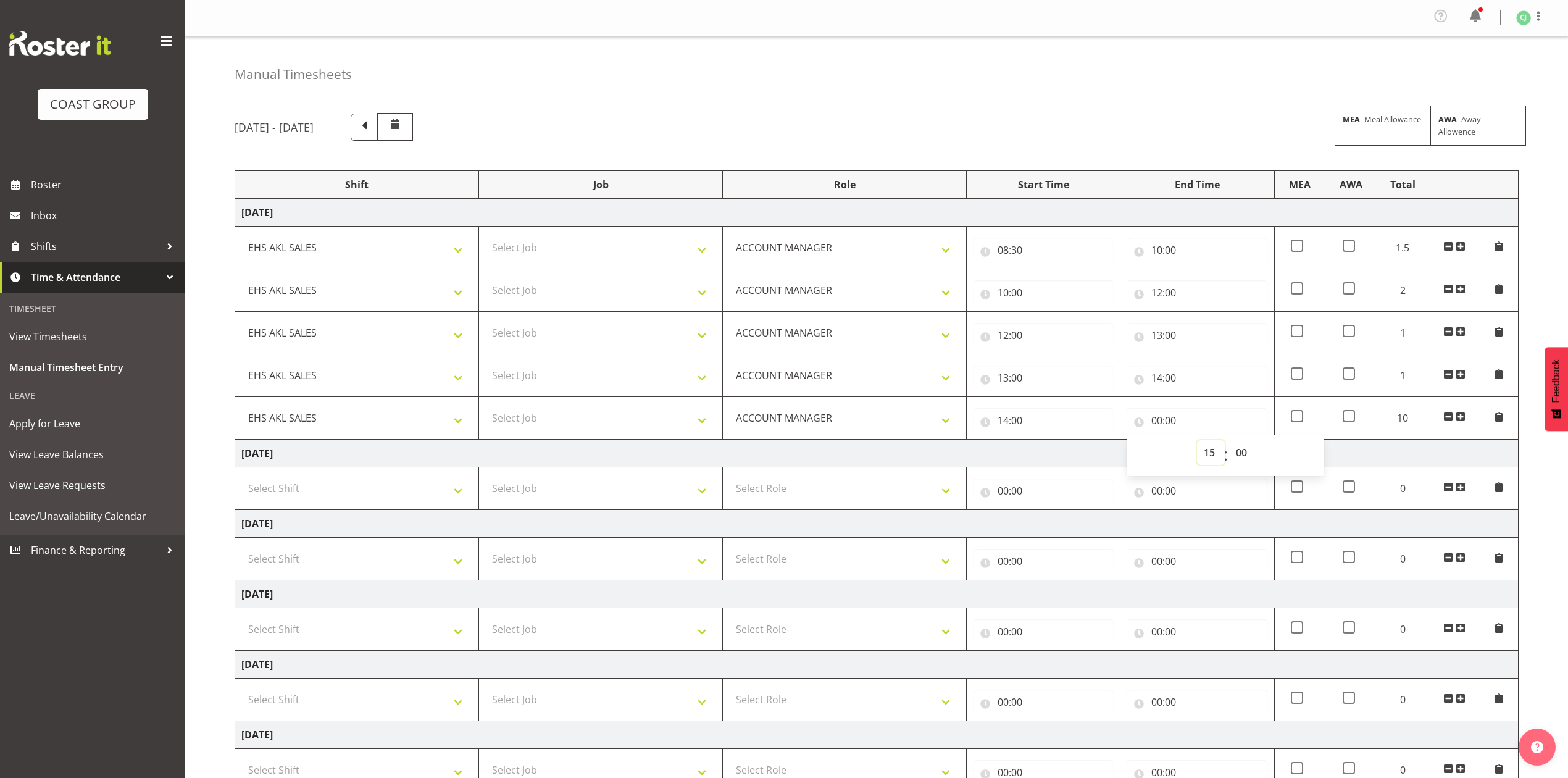
click at [1197, 444] on select "00 01 02 03 04 05 06 07 08 09 10 11 12 13 14 15 16 17 18 19 20 21 22 23" at bounding box center [1211, 453] width 28 height 25
type input "15:00"
drag, startPoint x: 1243, startPoint y: 455, endPoint x: 1243, endPoint y: 444, distance: 11.0
click at [1243, 455] on select "00 01 02 03 04 05 06 07 08 09 10 11 12 13 14 15 16 17 18 19 20 21 22 23 24 25 2…" at bounding box center [1243, 453] width 28 height 25
select select "30"
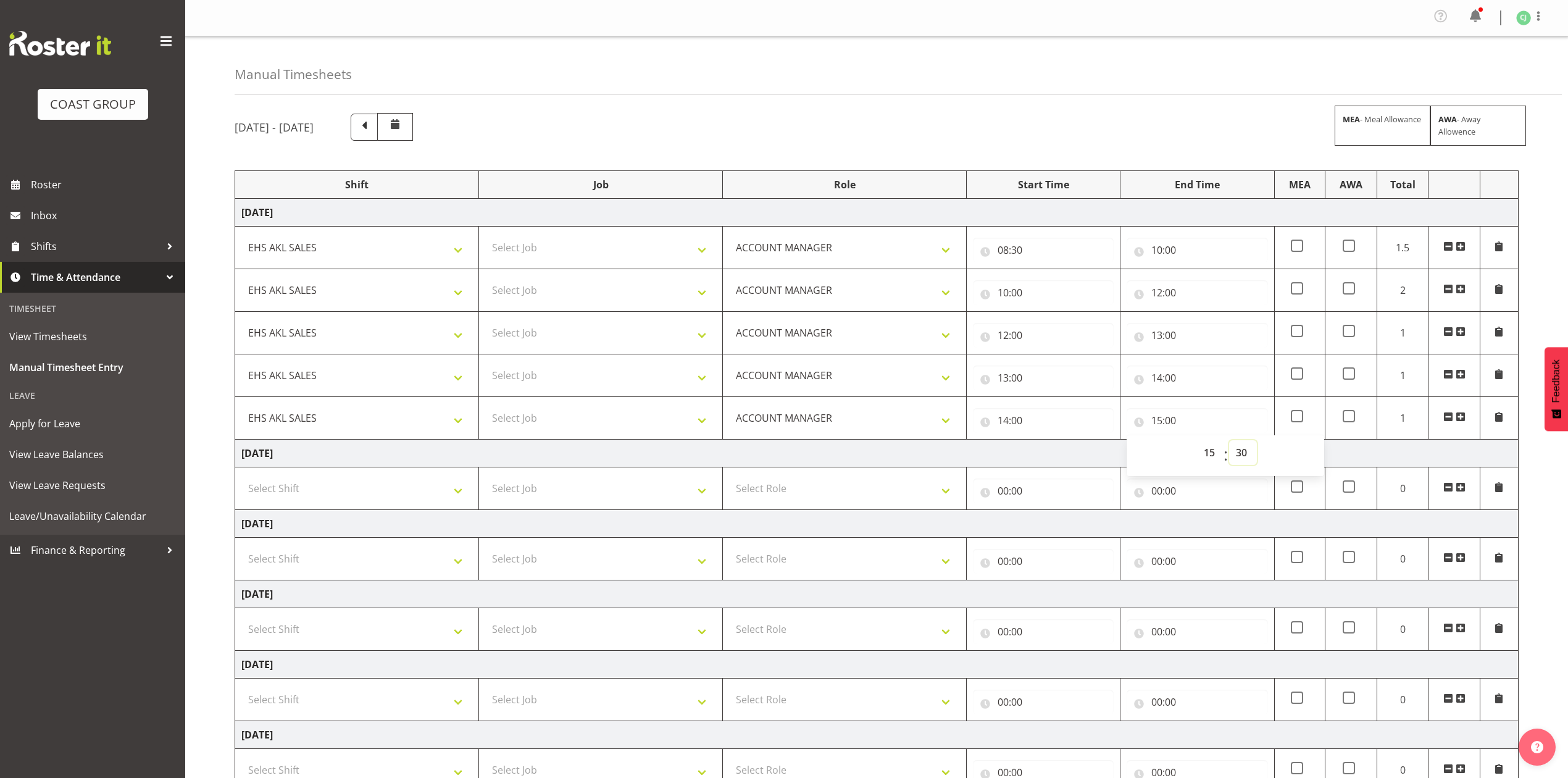
click at [1229, 444] on select "00 01 02 03 04 05 06 07 08 09 10 11 12 13 14 15 16 17 18 19 20 21 22 23 24 25 2…" at bounding box center [1243, 453] width 28 height 25
type input "15:30"
click at [596, 244] on select "Select Job 1 Carlton Events 1 Carlton Hamilton 1 Carlton Wellington 1 EHS WAREH…" at bounding box center [601, 248] width 231 height 25
select select "69"
click at [485, 237] on select "Select Job 1 Carlton Events 1 Carlton Hamilton 1 Carlton Wellington 1 EHS WAREH…" at bounding box center [601, 248] width 231 height 25
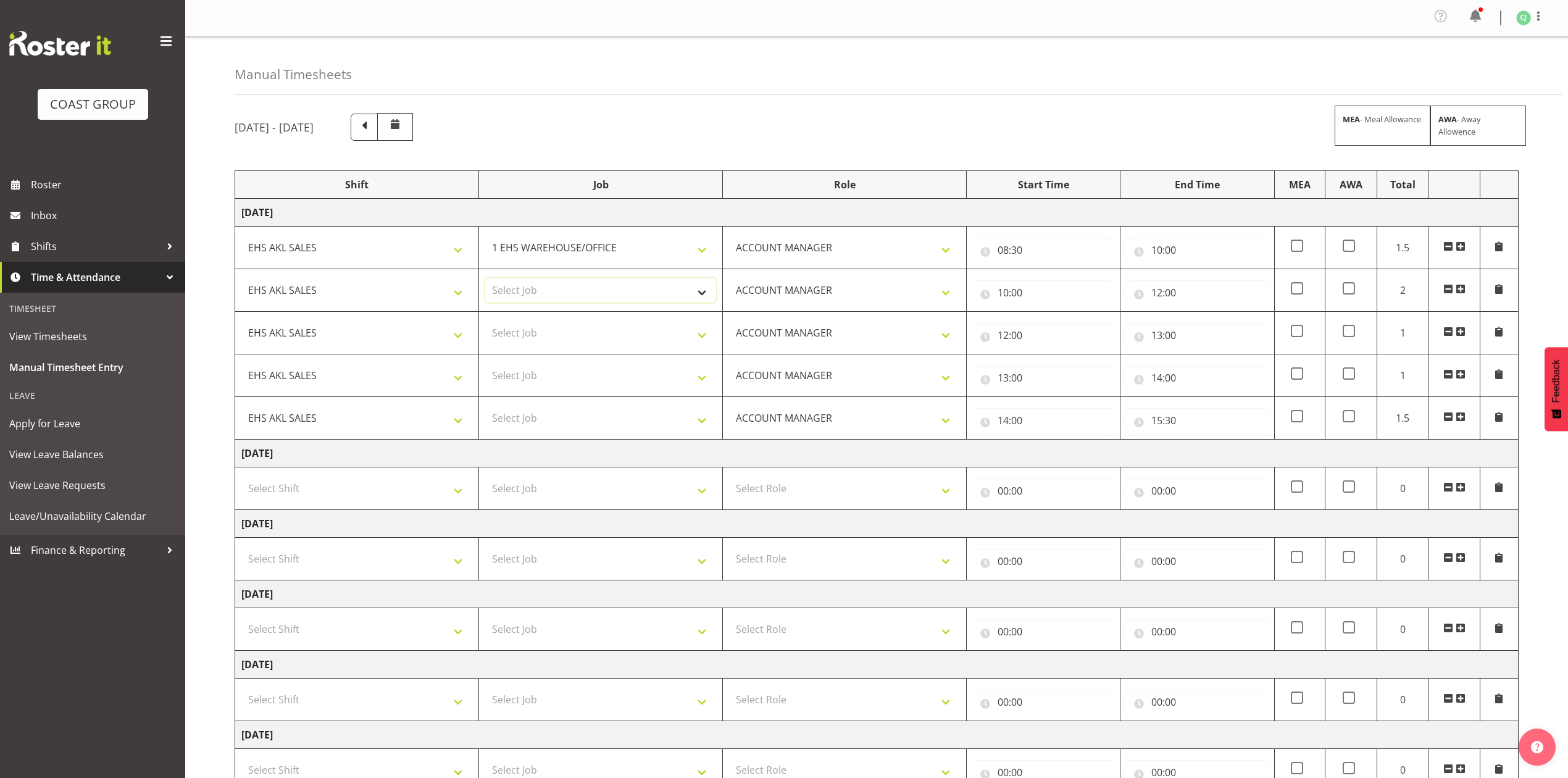
click at [571, 292] on select "Select Job 1 Carlton Events 1 Carlton Hamilton 1 Carlton Wellington 1 EHS WAREH…" at bounding box center [601, 290] width 231 height 25
select select "10038"
click at [485, 280] on select "Select Job 1 Carlton Events 1 Carlton Hamilton 1 Carlton Wellington 1 EHS WAREH…" at bounding box center [601, 290] width 231 height 25
click at [561, 334] on select "Select Job 1 Carlton Events 1 Carlton Hamilton 1 Carlton Wellington 1 EHS WAREH…" at bounding box center [601, 333] width 231 height 25
select select "8960"
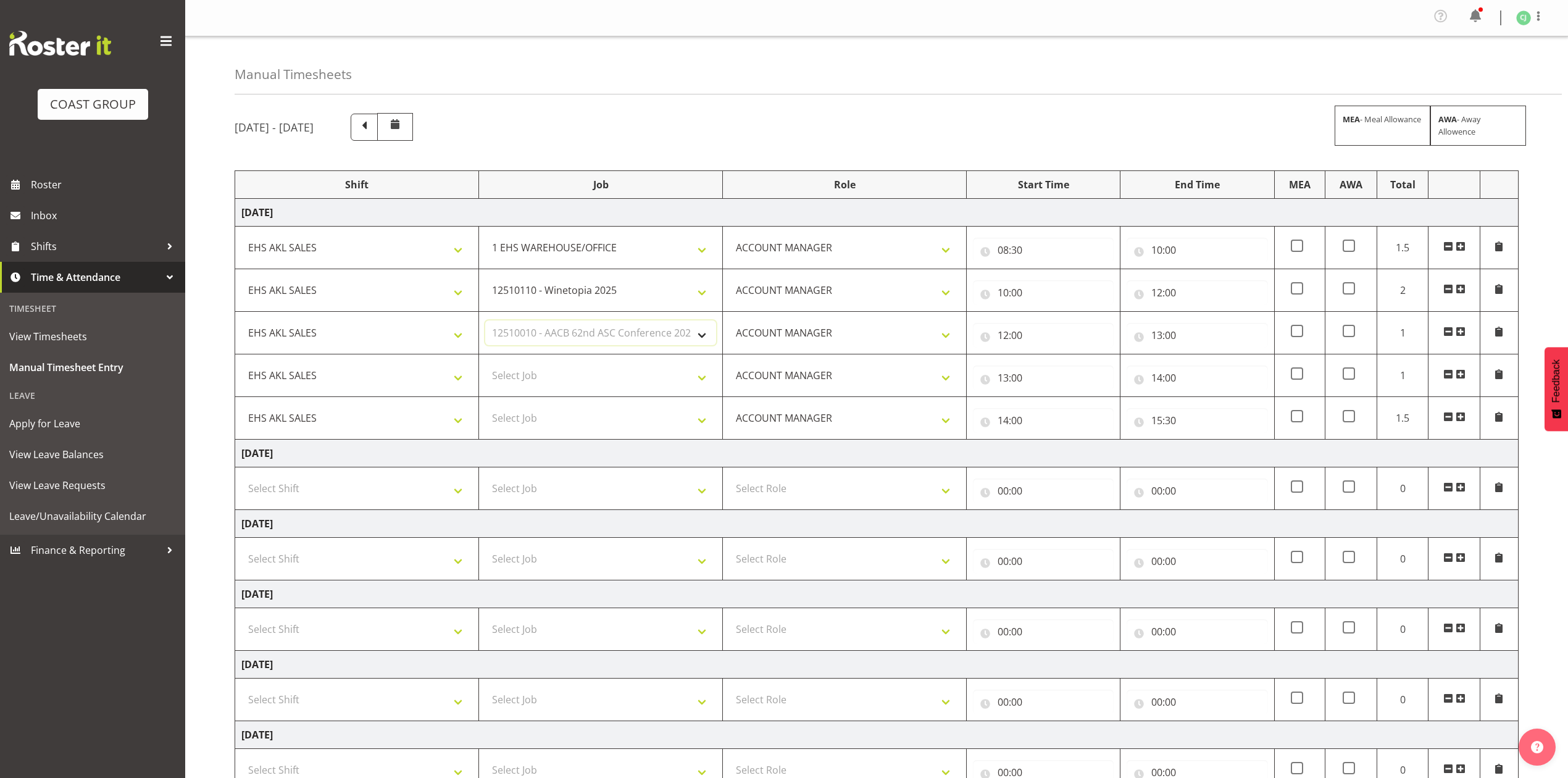
click at [485, 323] on select "Select Job 1 Carlton Events 1 Carlton Hamilton 1 Carlton Wellington 1 EHS WAREH…" at bounding box center [601, 333] width 231 height 25
click at [576, 379] on select "Select Job 1 Carlton Events 1 Carlton Hamilton 1 Carlton Wellington 1 EHS WAREH…" at bounding box center [601, 375] width 231 height 25
select select "9939"
click at [485, 365] on select "Select Job 1 Carlton Events 1 Carlton Hamilton 1 Carlton Wellington 1 EHS WAREH…" at bounding box center [601, 375] width 231 height 25
click at [571, 423] on select "Select Job 1 Carlton Events 1 Carlton Hamilton 1 Carlton Wellington 1 EHS WAREH…" at bounding box center [601, 418] width 231 height 25
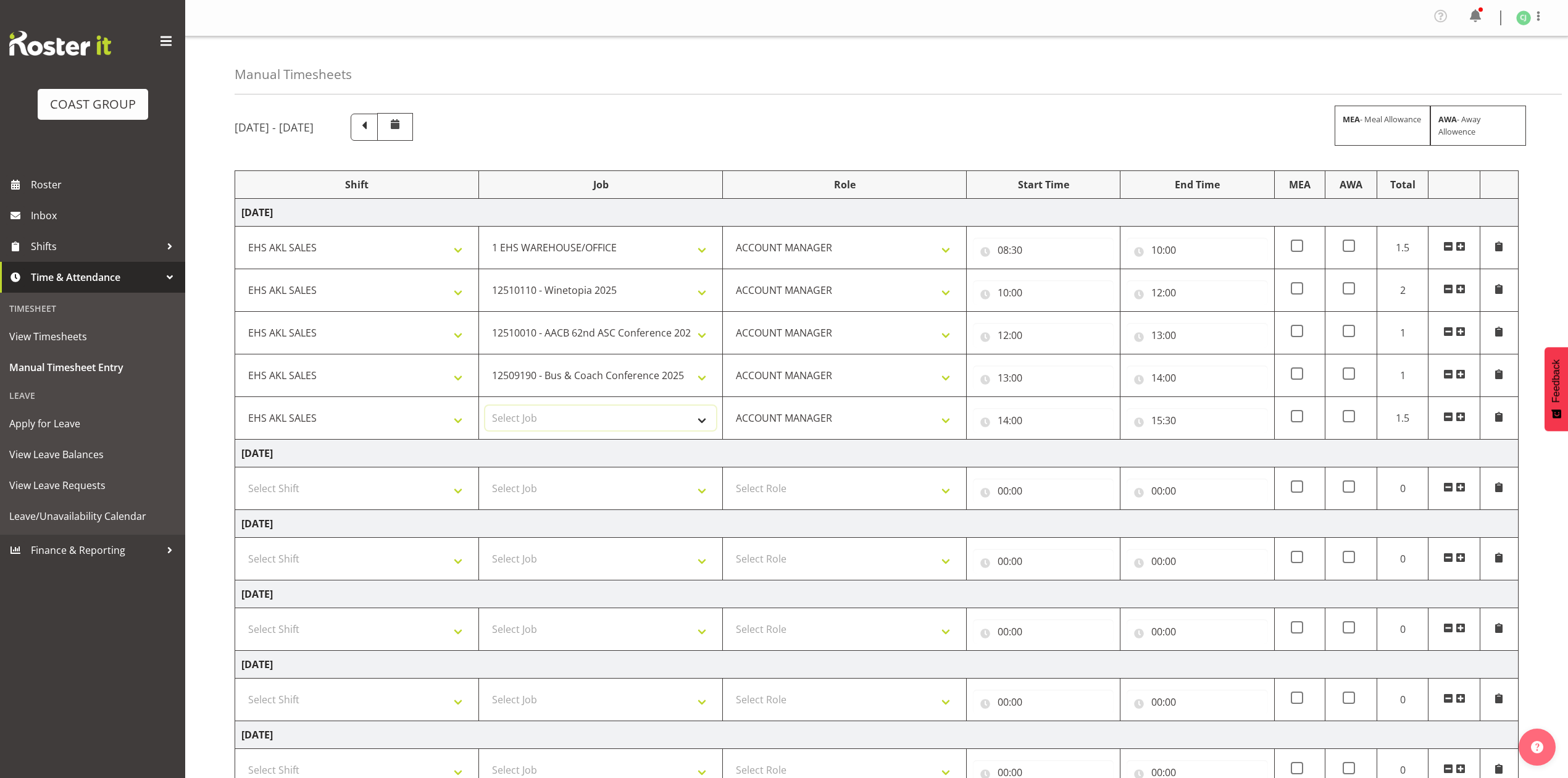
select select "8653"
click at [485, 409] on select "Select Job 1 Carlton Events 1 Carlton Hamilton 1 Carlton Wellington 1 EHS WAREH…" at bounding box center [601, 418] width 231 height 25
click at [587, 460] on td "Thursday 11th September 2025" at bounding box center [877, 453] width 1284 height 28
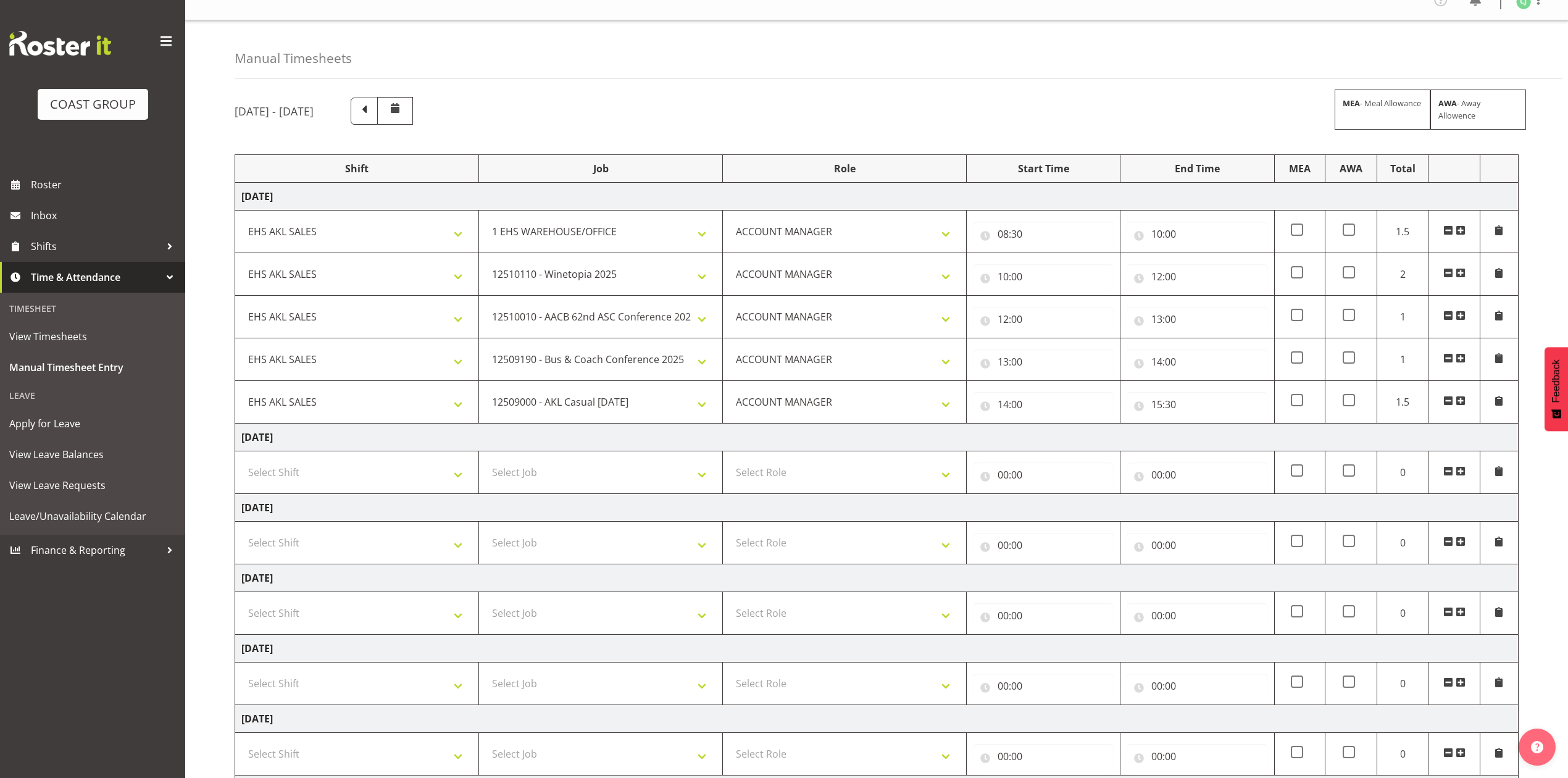
scroll to position [171, 0]
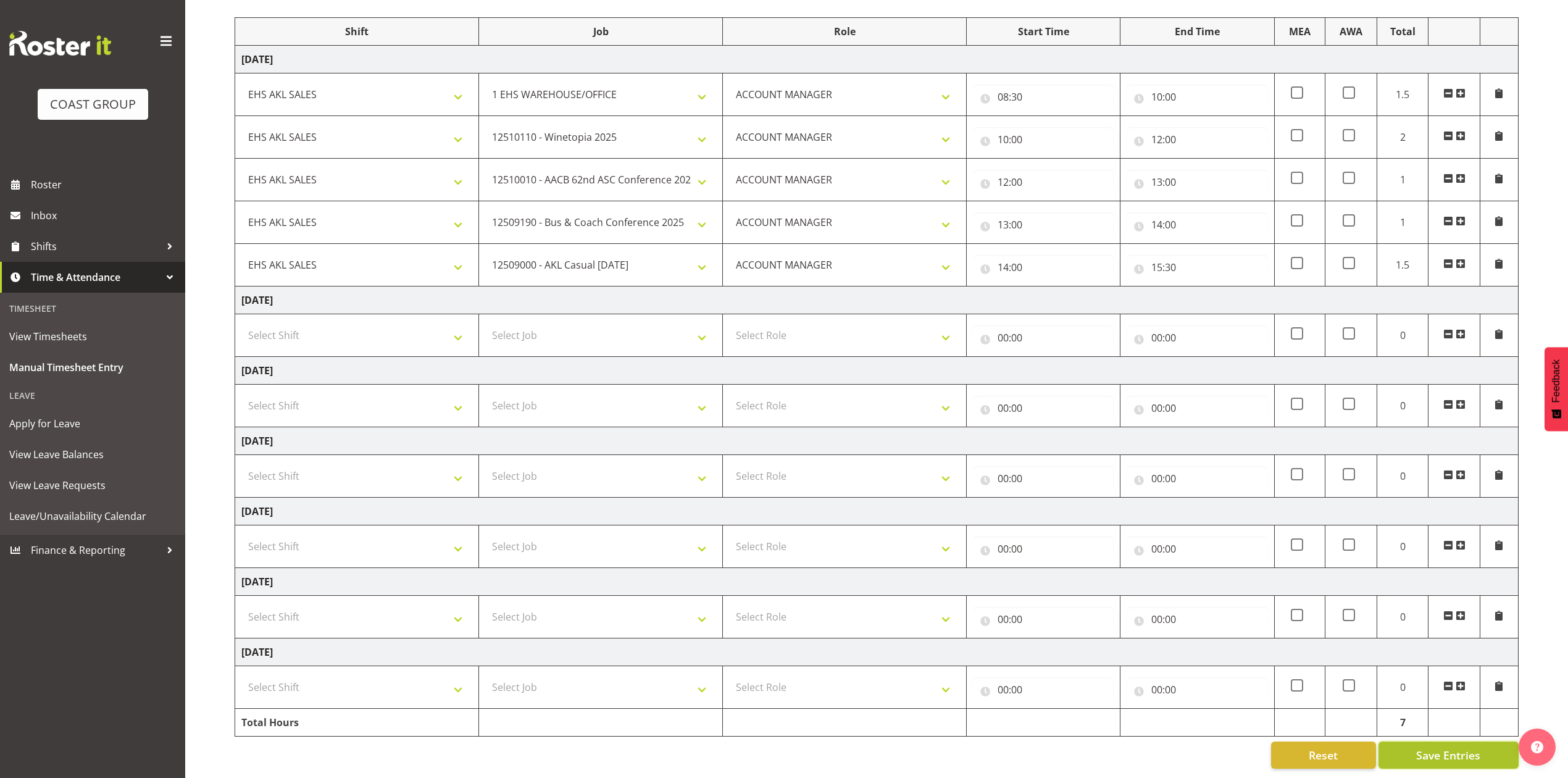
click at [1455, 747] on span "Save Entries" at bounding box center [1448, 754] width 64 height 16
